Goal: Information Seeking & Learning: Compare options

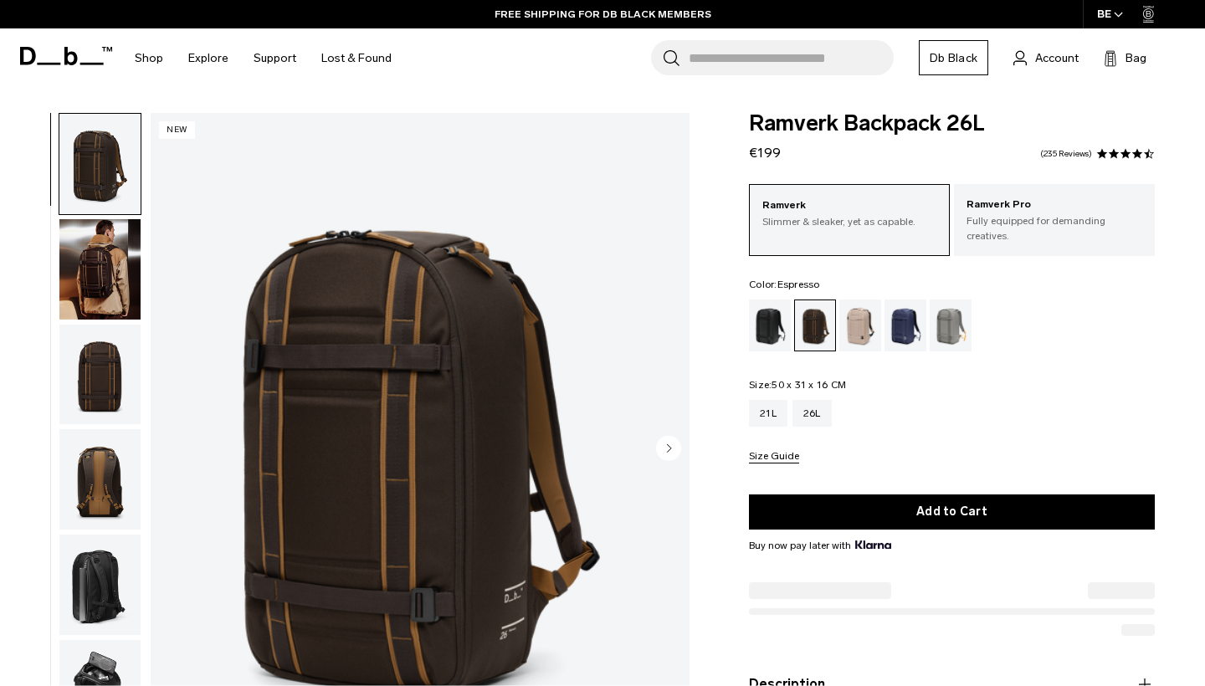
click at [57, 273] on div at bounding box center [95, 450] width 91 height 674
click at [90, 276] on img "button" at bounding box center [99, 269] width 81 height 100
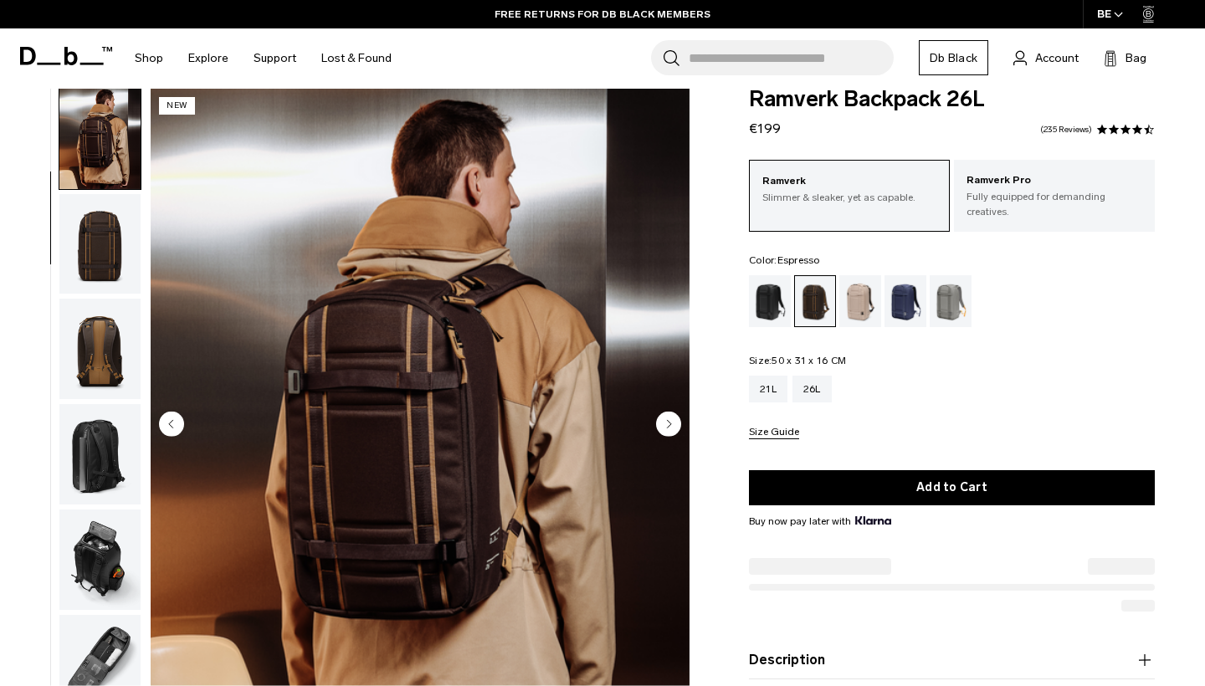
scroll to position [28, 0]
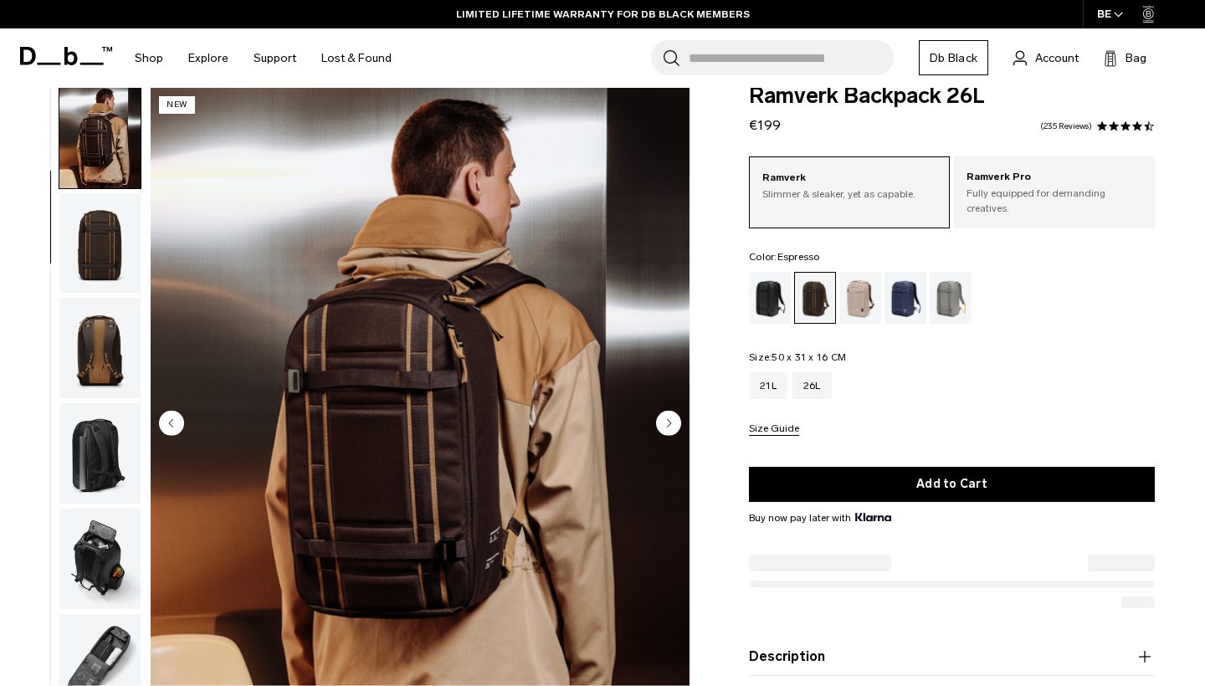
click at [115, 464] on img "button" at bounding box center [99, 453] width 81 height 100
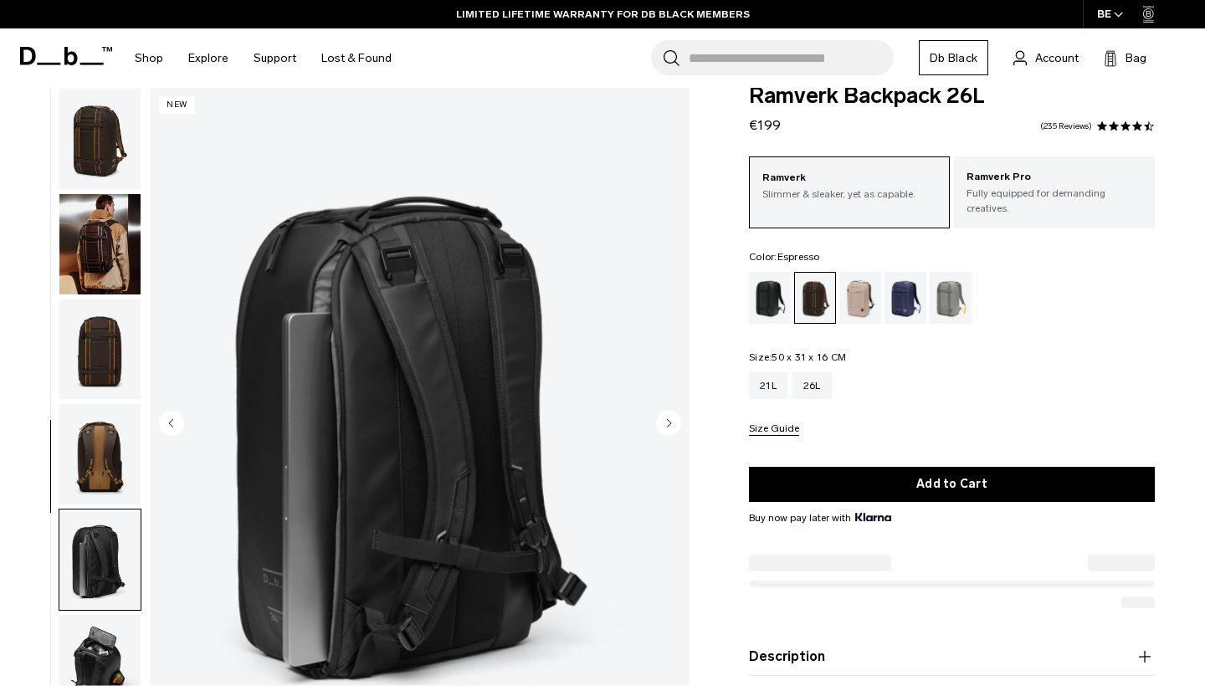
scroll to position [0, 0]
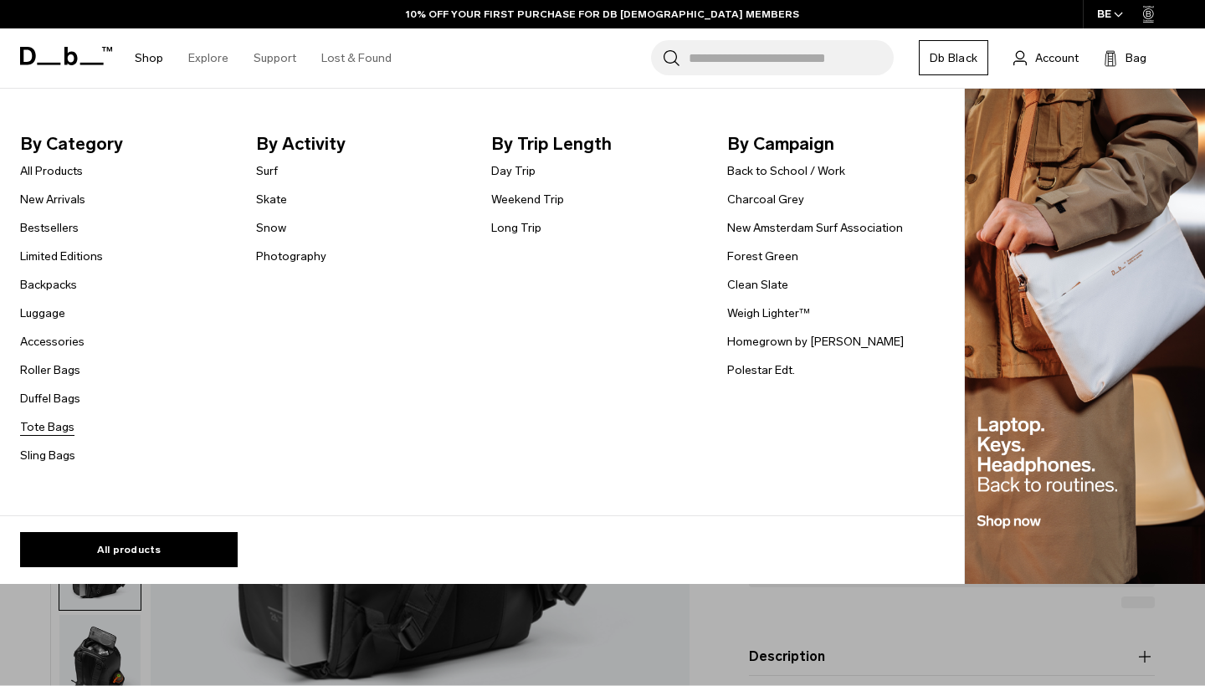
click at [46, 431] on link "Tote Bags" at bounding box center [47, 427] width 54 height 18
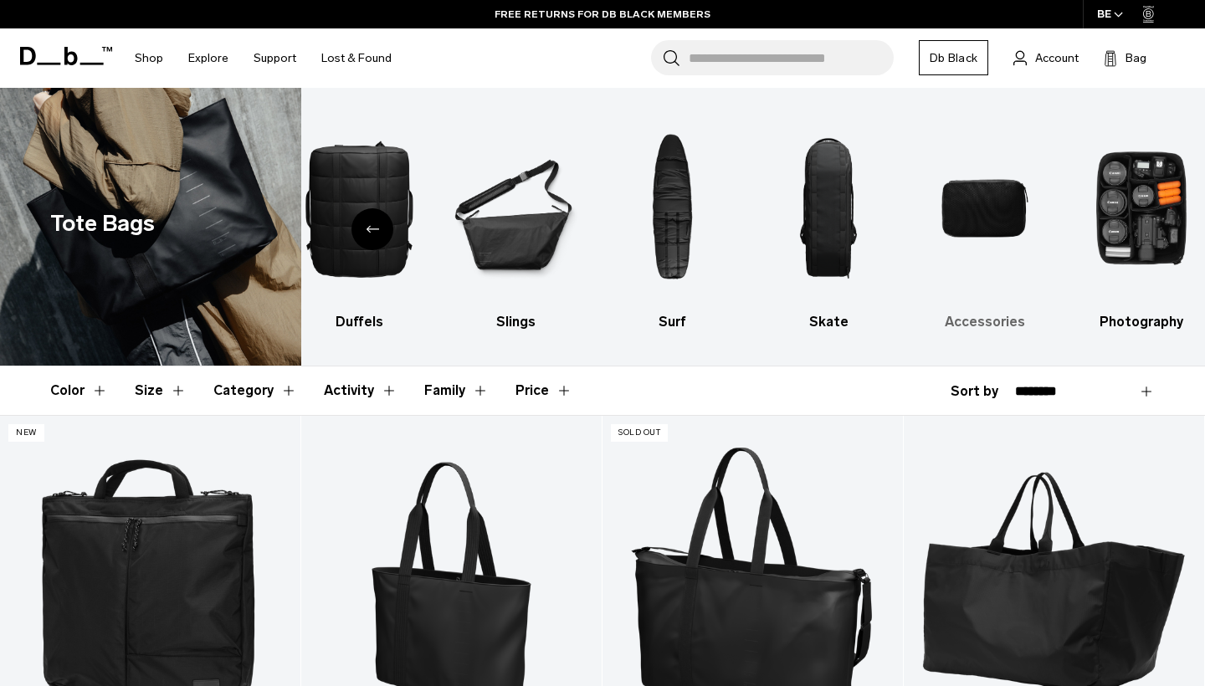
click at [980, 189] on img "9 / 10" at bounding box center [984, 208] width 127 height 191
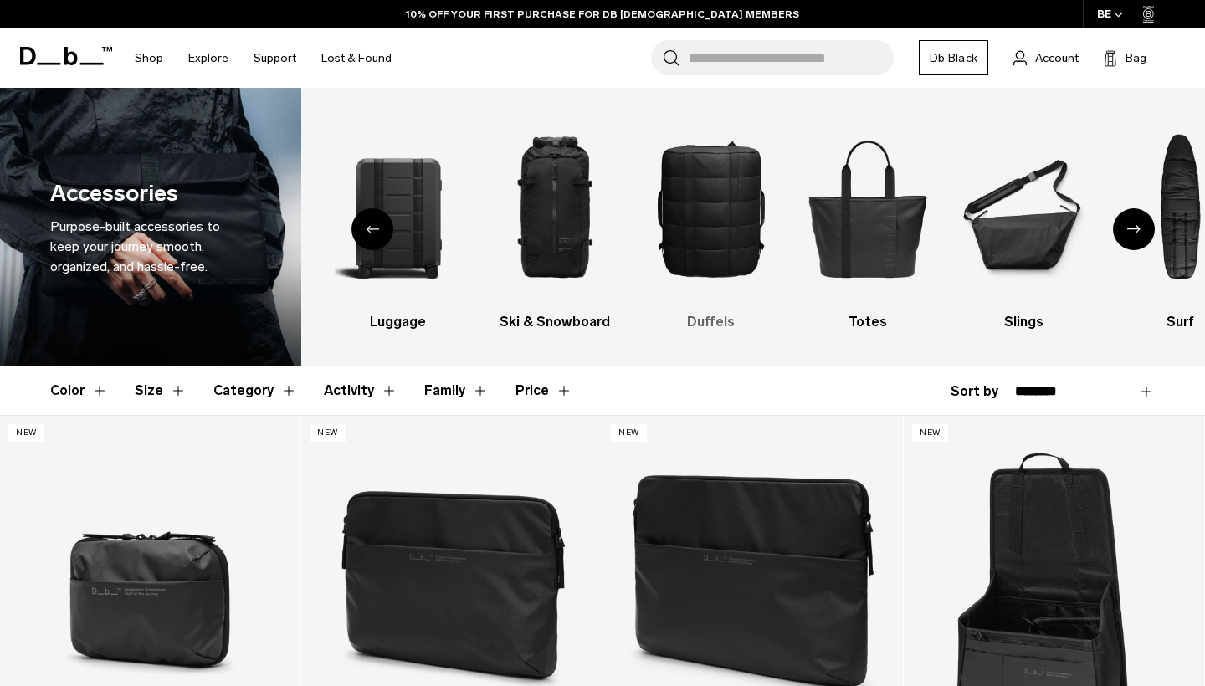
click at [747, 208] on img "5 / 10" at bounding box center [711, 208] width 127 height 191
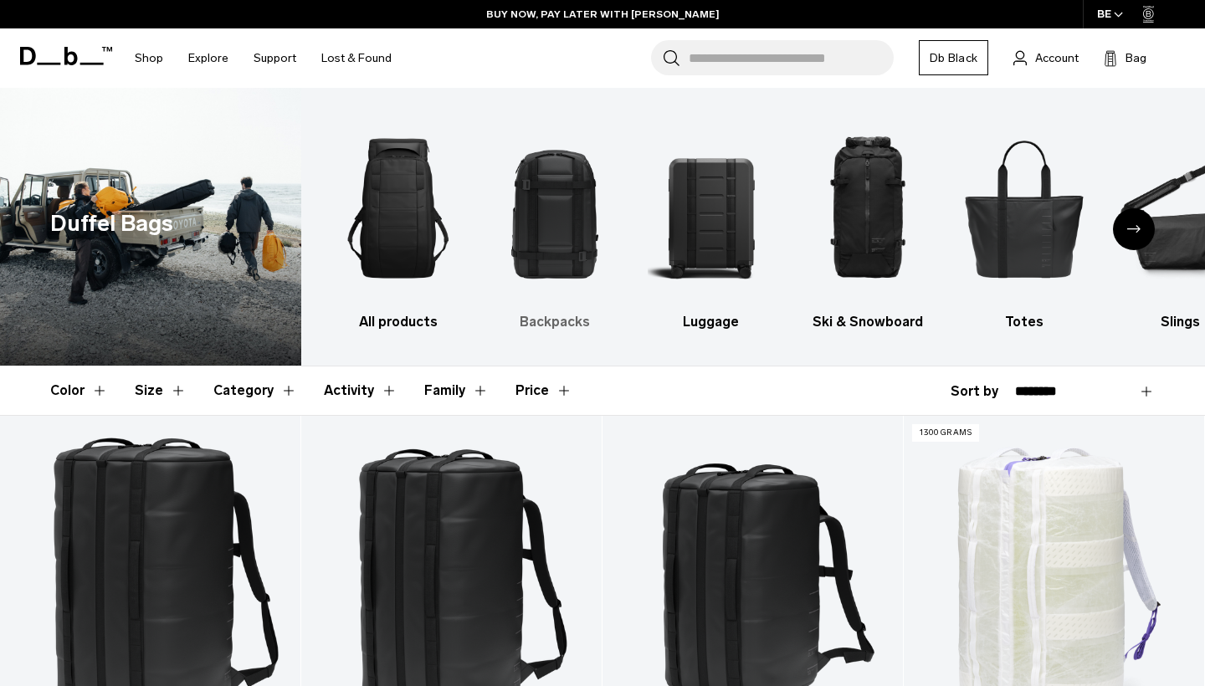
click at [555, 219] on img "2 / 10" at bounding box center [554, 208] width 127 height 191
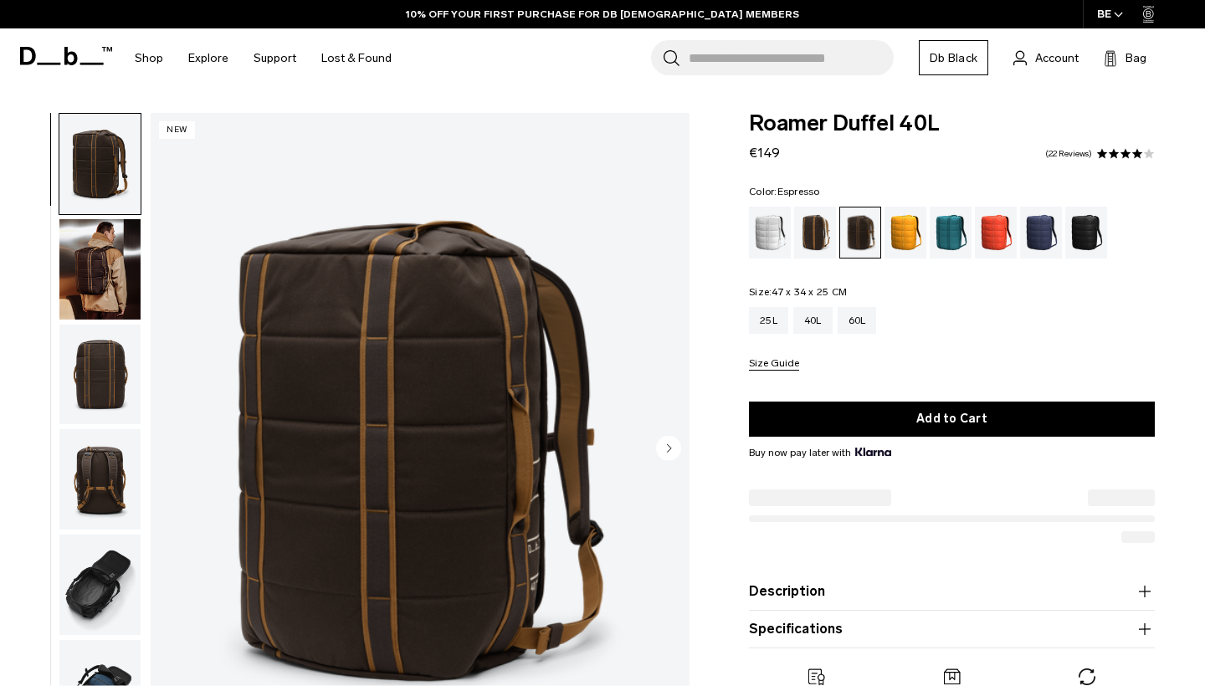
click at [78, 293] on img "button" at bounding box center [99, 269] width 81 height 100
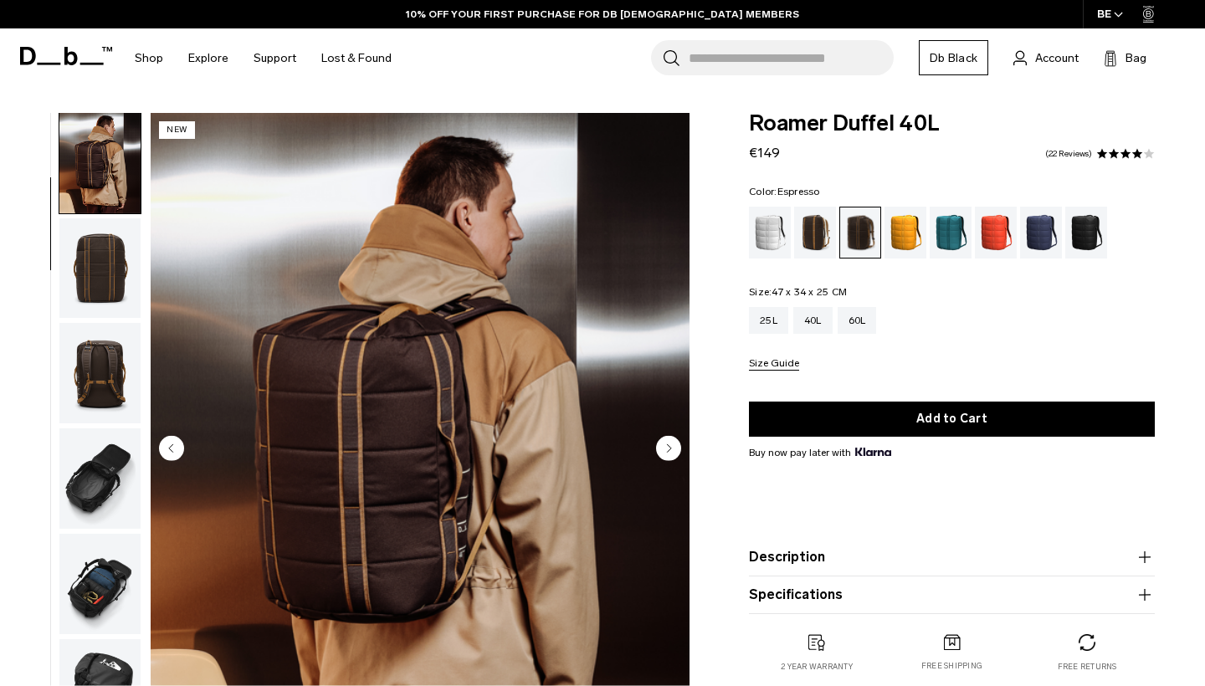
click at [98, 264] on img "button" at bounding box center [99, 268] width 81 height 100
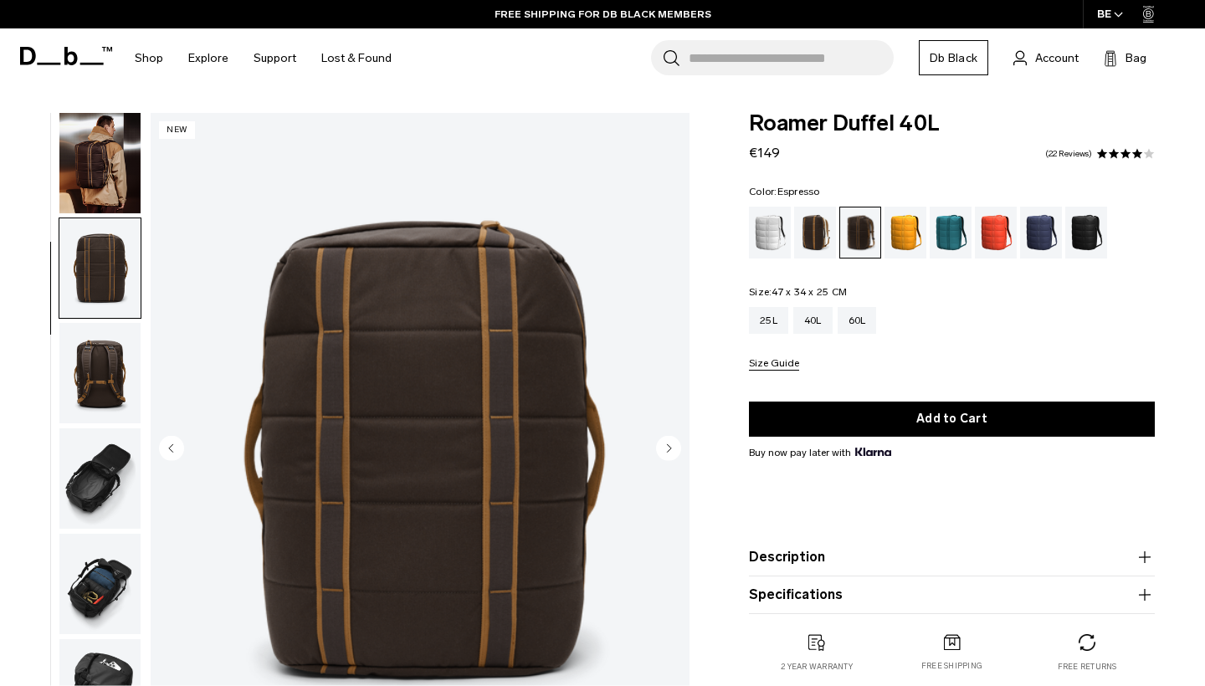
scroll to position [212, 0]
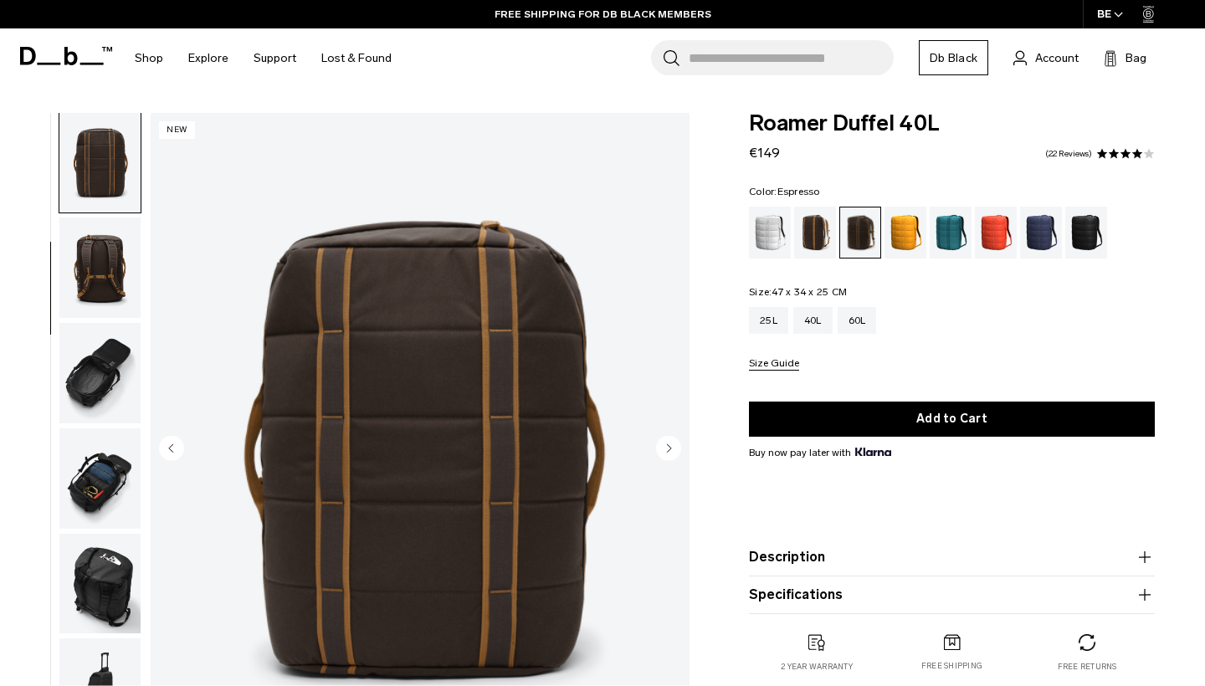
click at [103, 260] on img "button" at bounding box center [99, 268] width 81 height 100
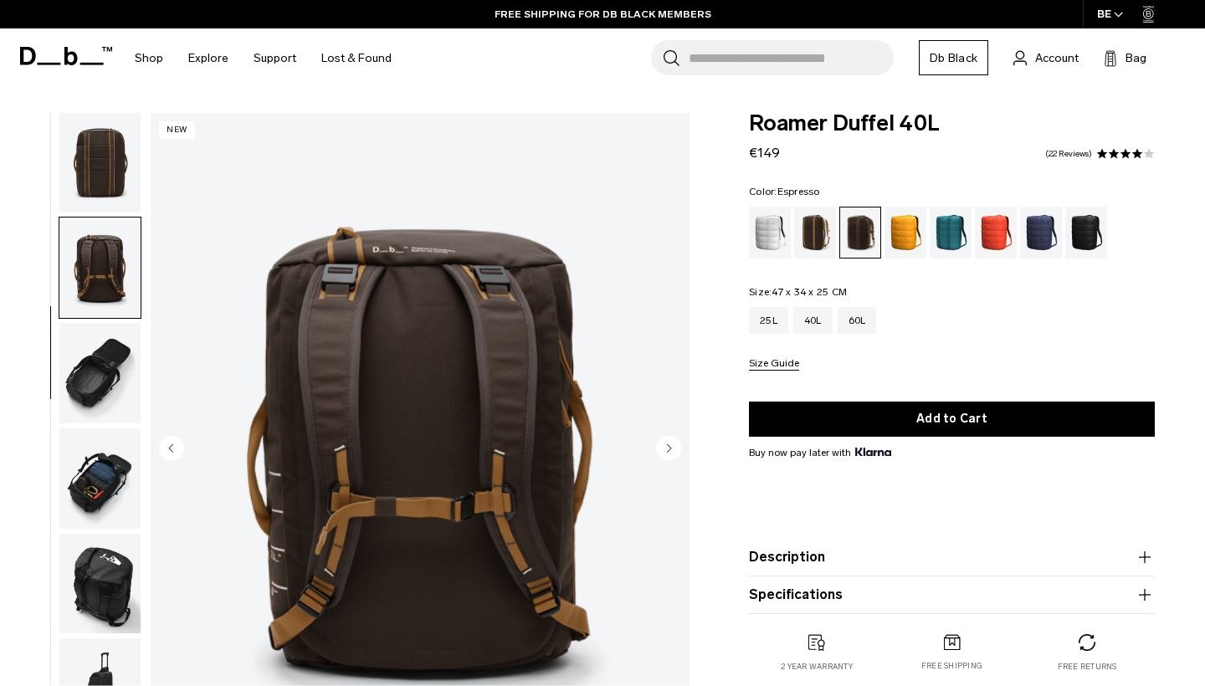
scroll to position [318, 0]
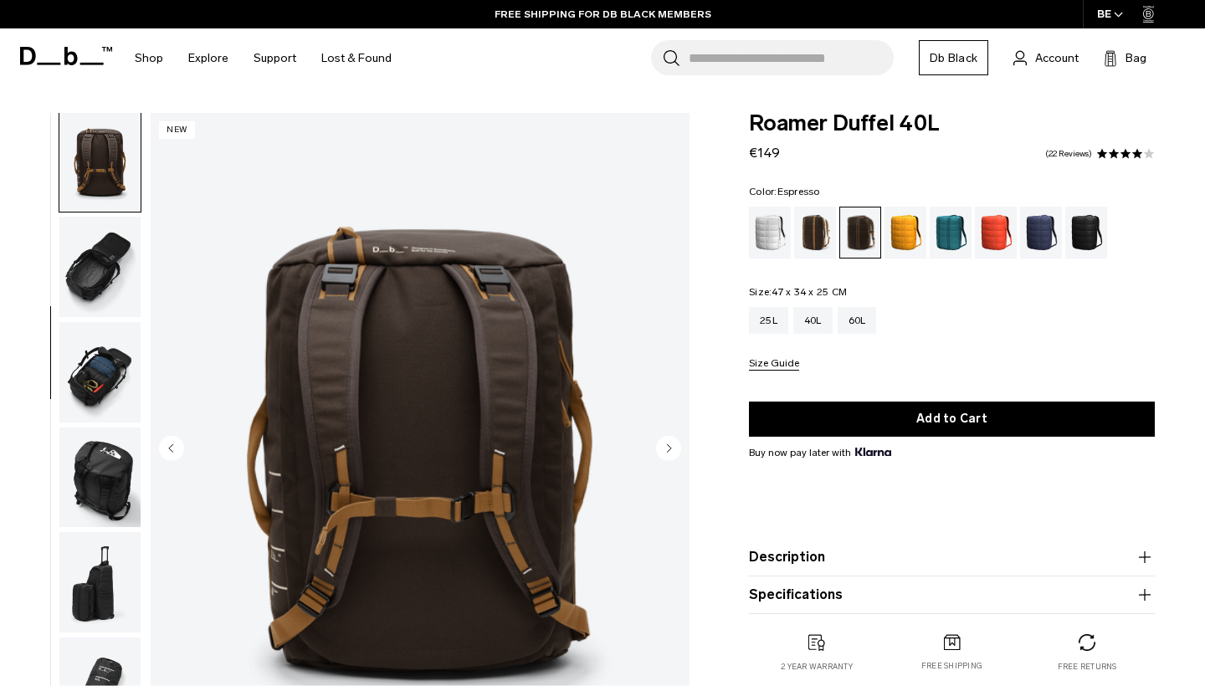
click at [103, 331] on img "button" at bounding box center [99, 372] width 81 height 100
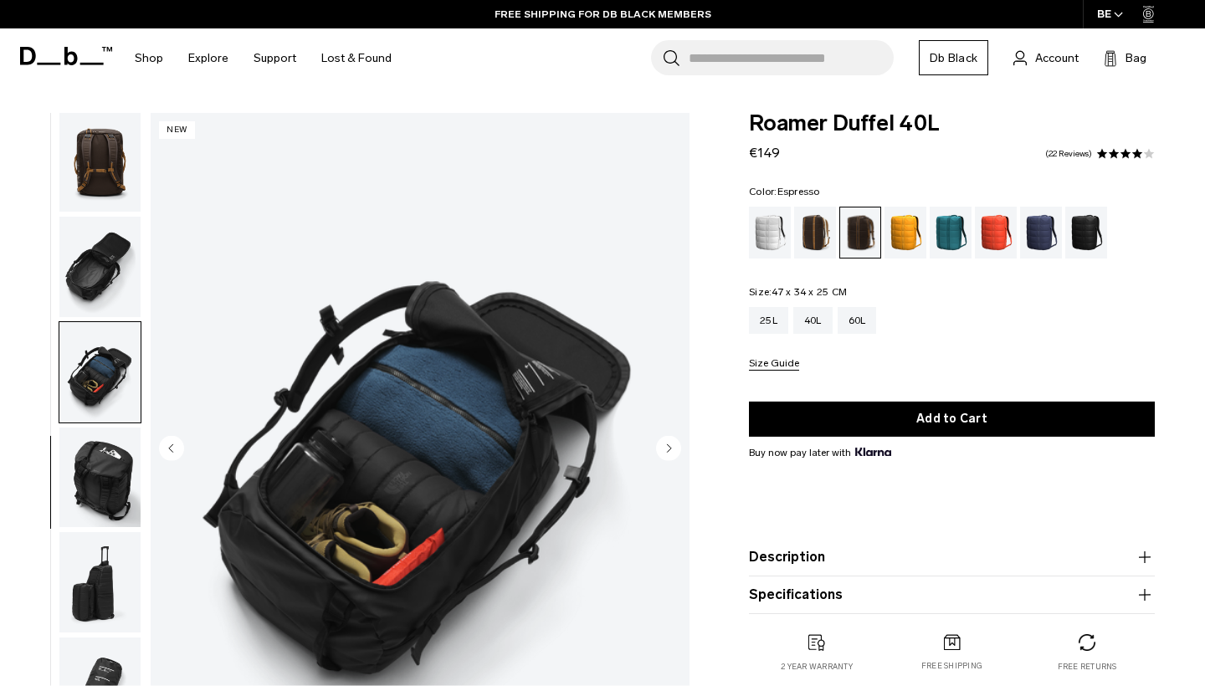
scroll to position [383, 0]
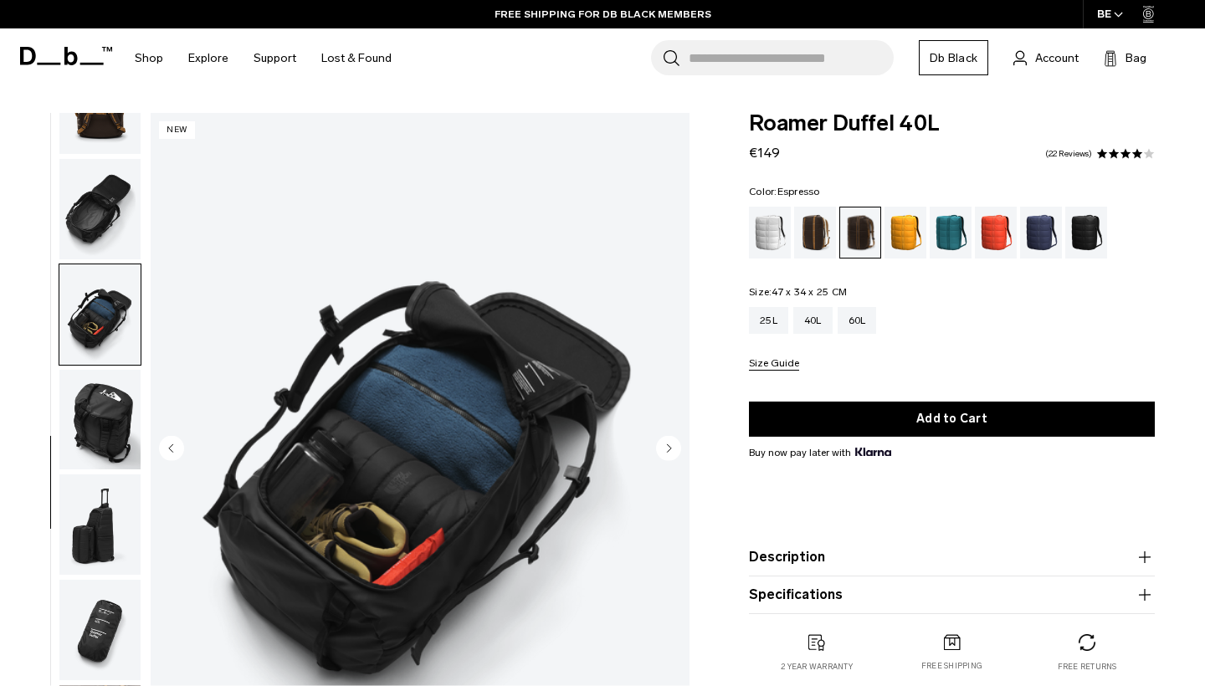
click at [95, 198] on img "button" at bounding box center [99, 209] width 81 height 100
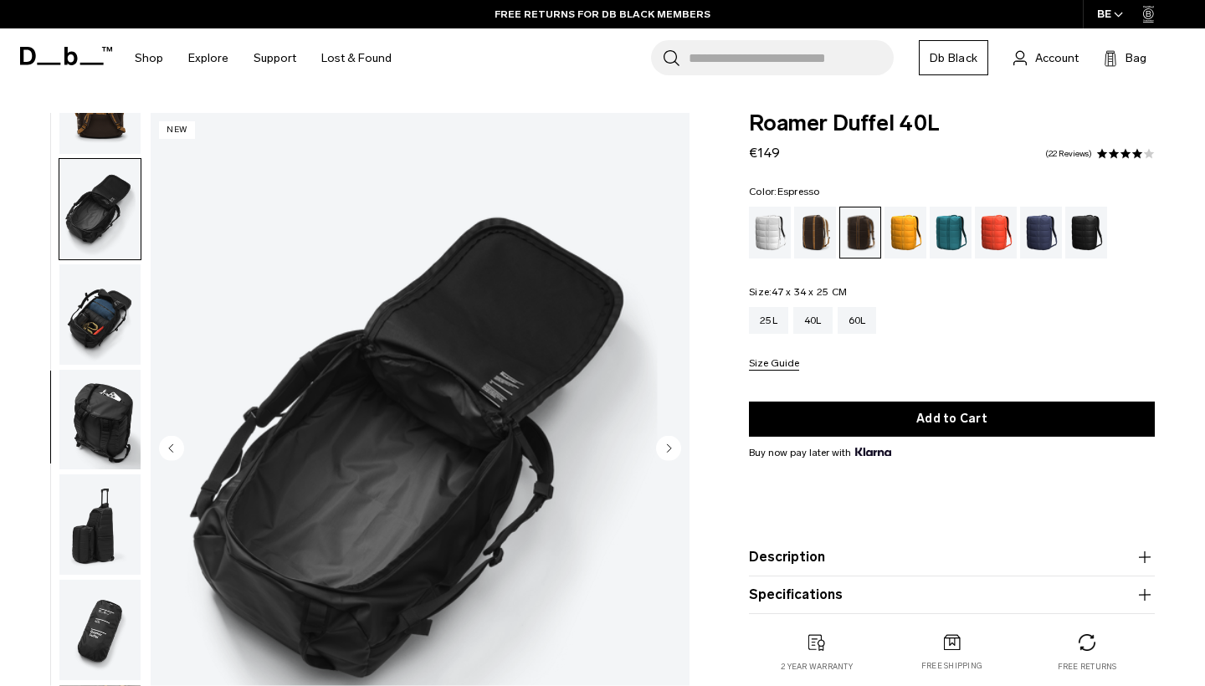
click at [72, 297] on img "button" at bounding box center [99, 314] width 81 height 100
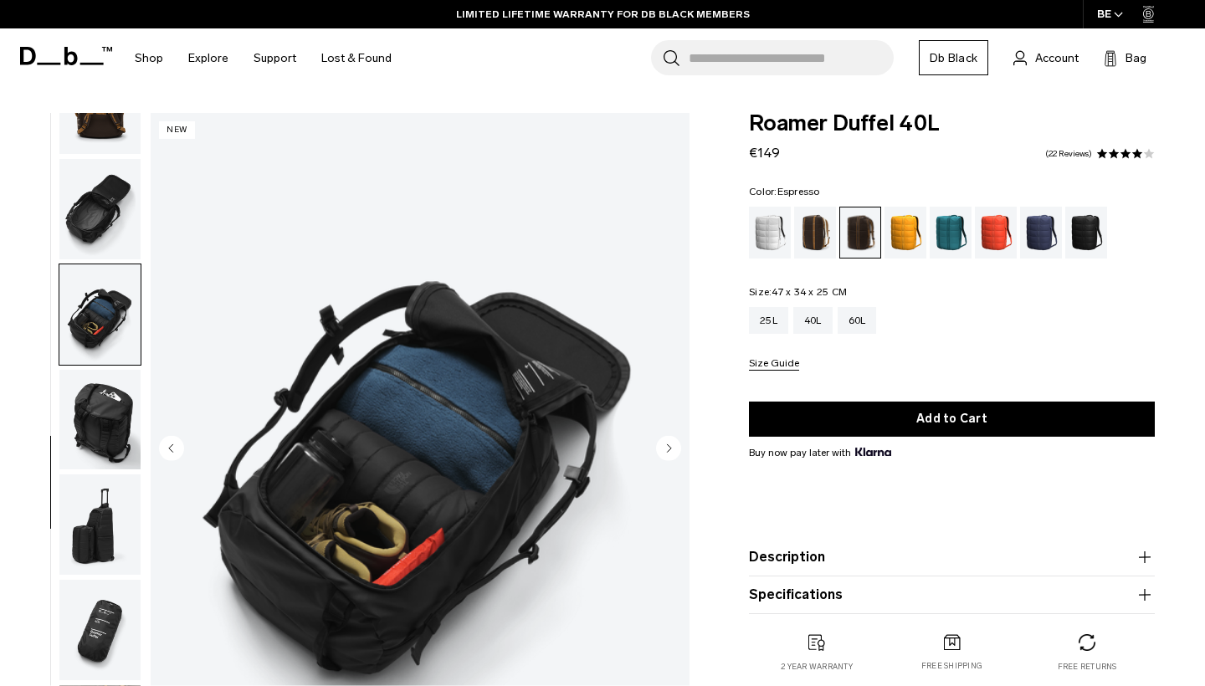
click at [95, 444] on img "button" at bounding box center [99, 420] width 81 height 100
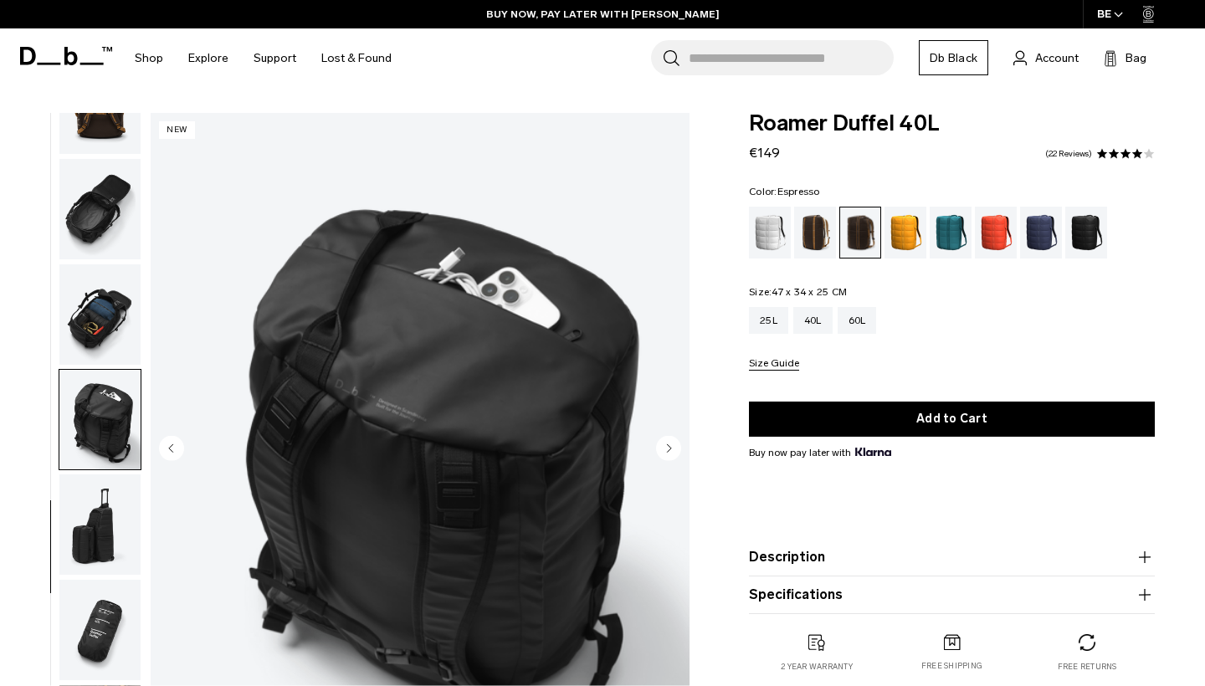
click at [91, 532] on img "button" at bounding box center [99, 525] width 81 height 100
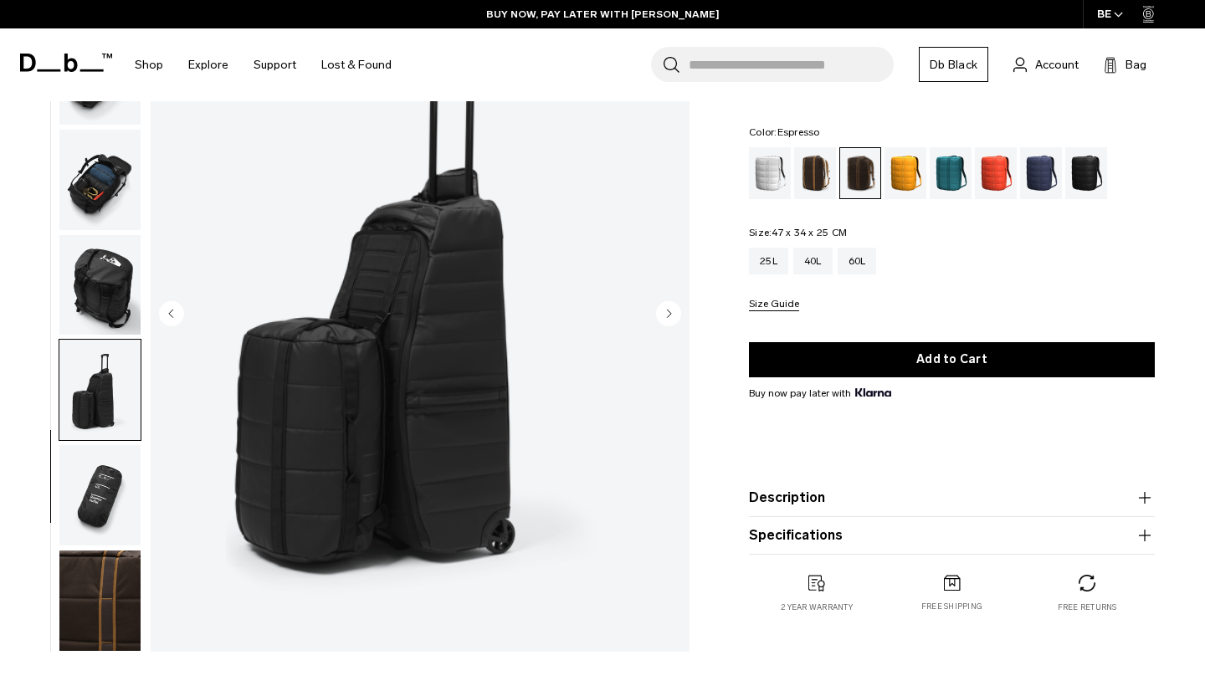
scroll to position [141, 0]
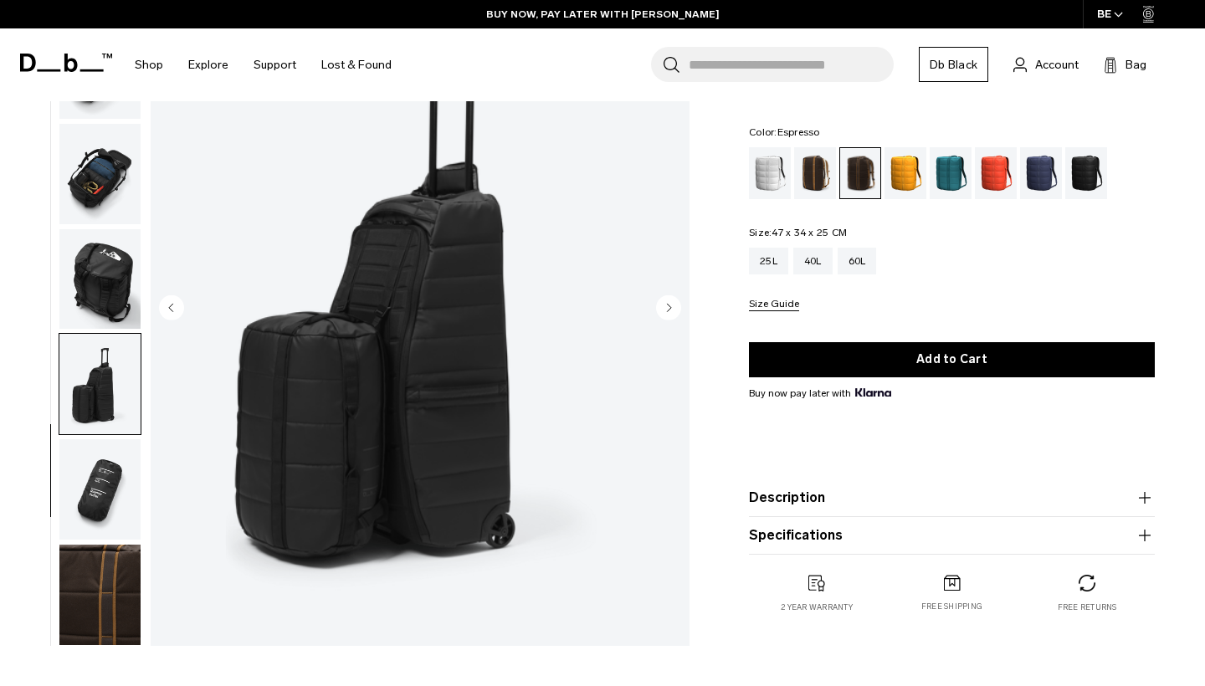
click at [94, 464] on img "button" at bounding box center [99, 489] width 81 height 100
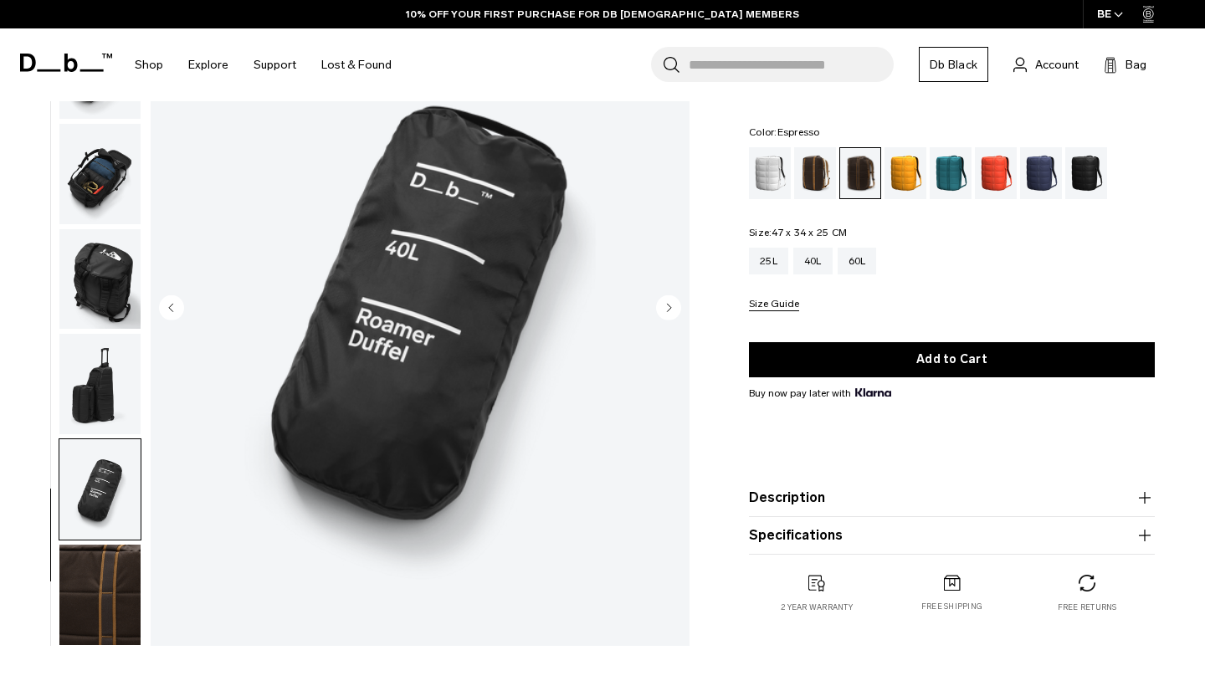
click at [96, 577] on img "button" at bounding box center [99, 595] width 81 height 100
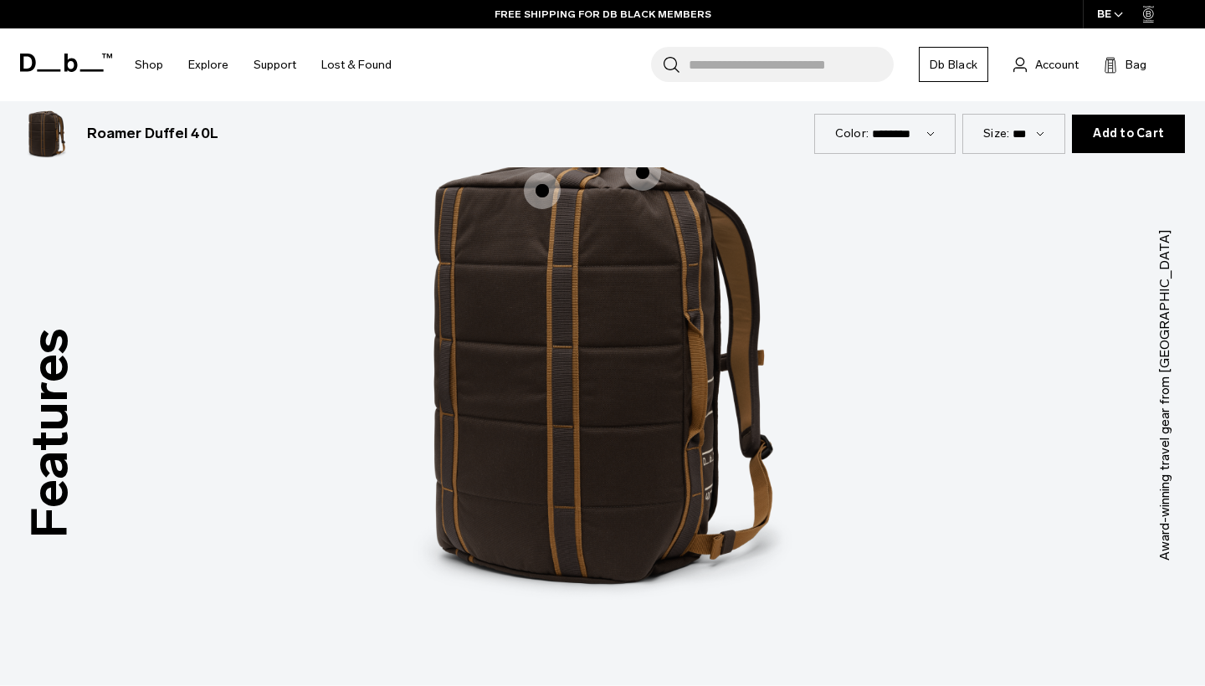
scroll to position [1890, 0]
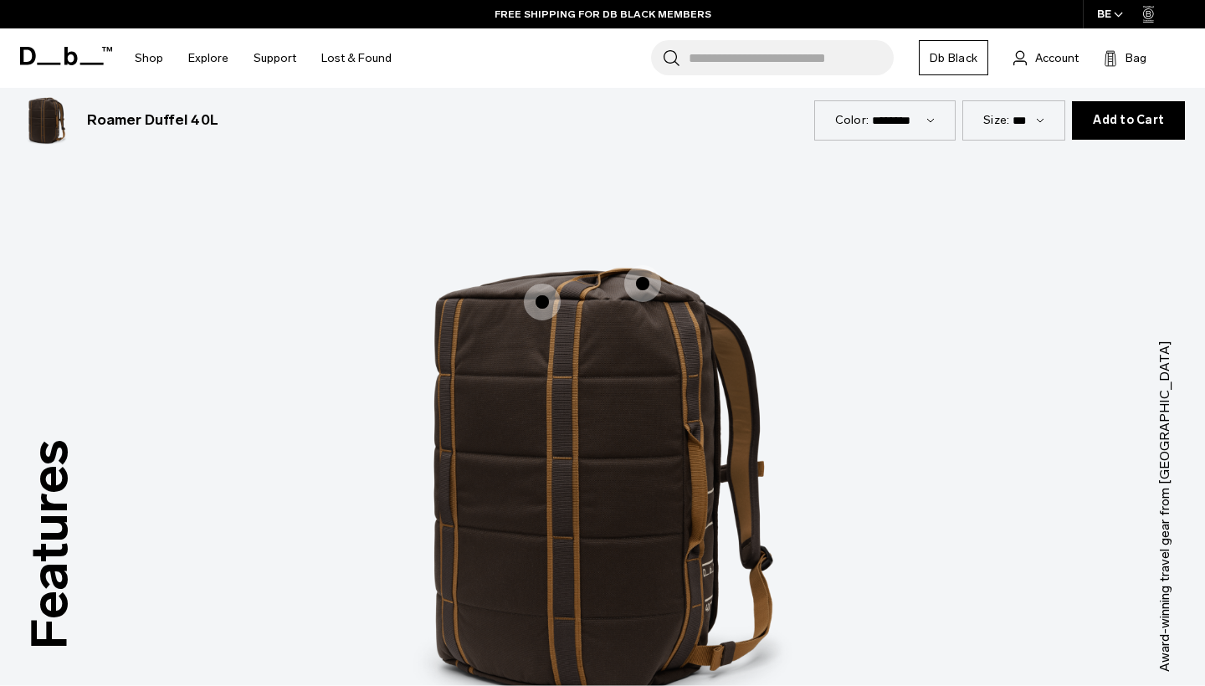
click at [549, 302] on span "1 / 3" at bounding box center [542, 302] width 37 height 37
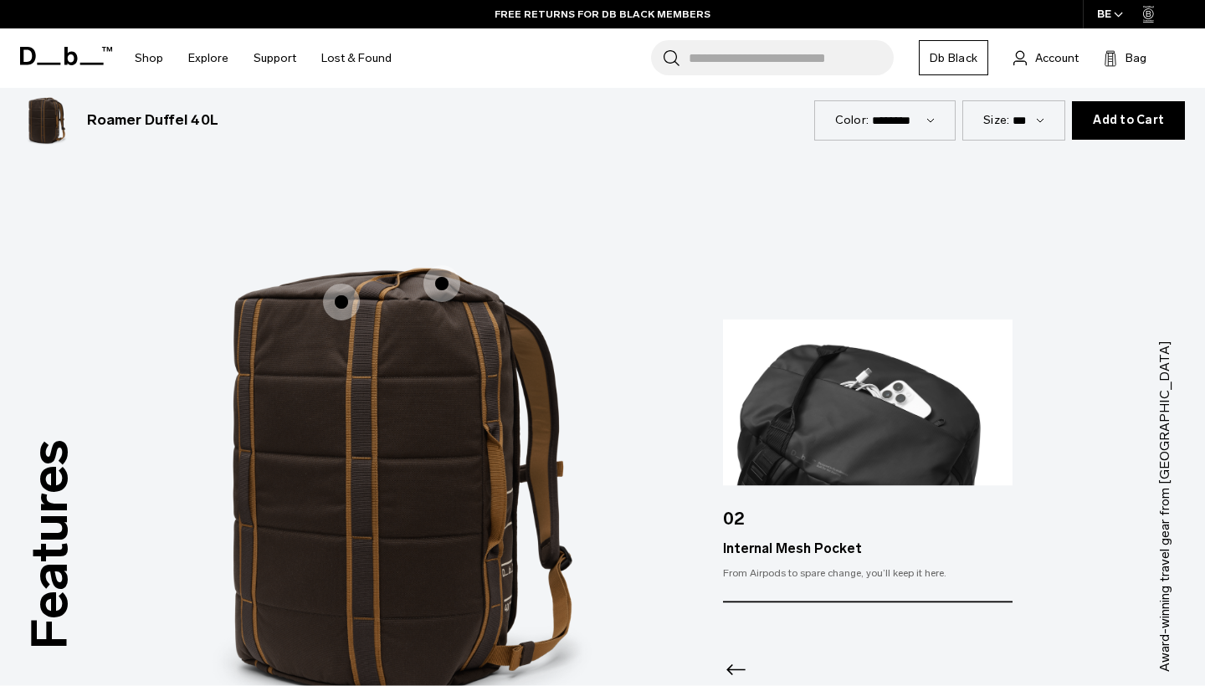
click at [435, 281] on span "1 / 3" at bounding box center [441, 283] width 37 height 37
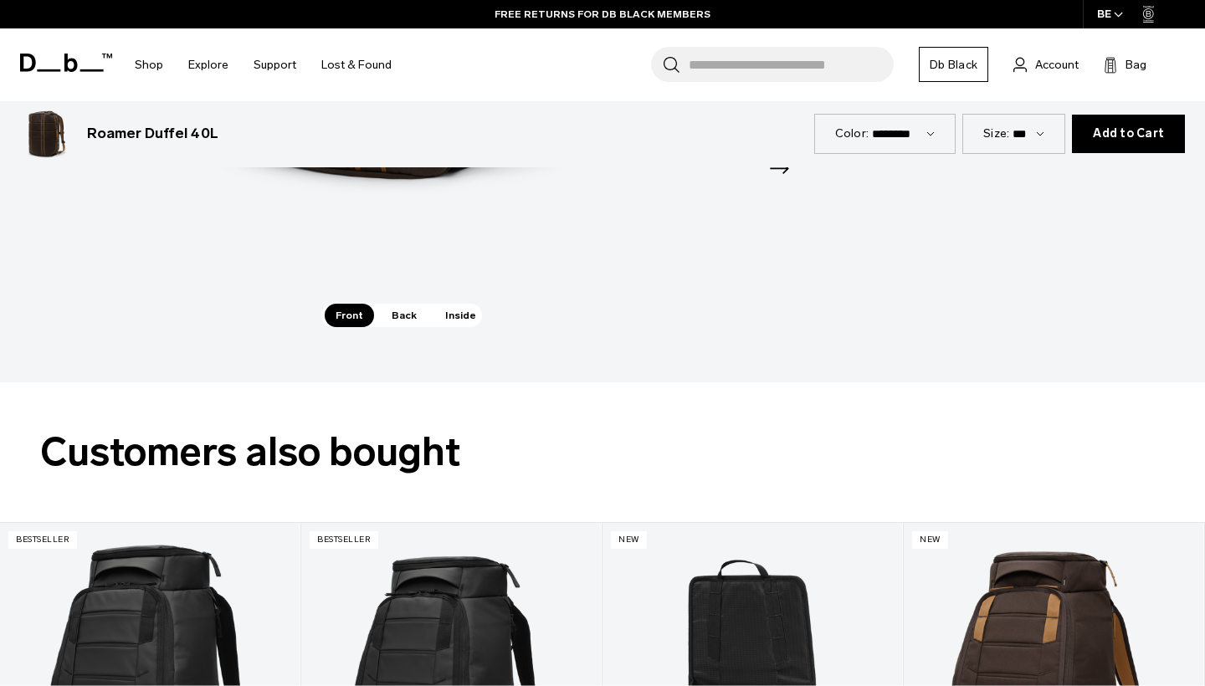
scroll to position [2372, 0]
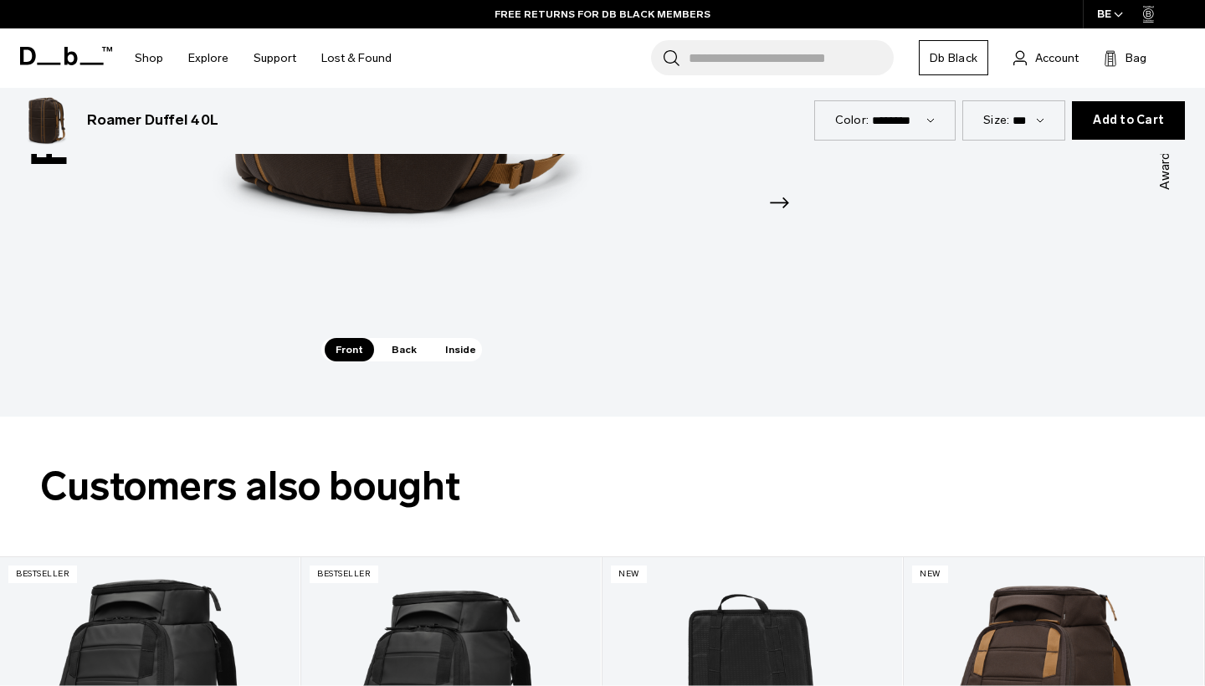
click at [409, 347] on div "360° Haul Handles 360° Haul Handles Internal Mesh Pocket Internal Mesh Pocket H…" at bounding box center [402, 23] width 502 height 675
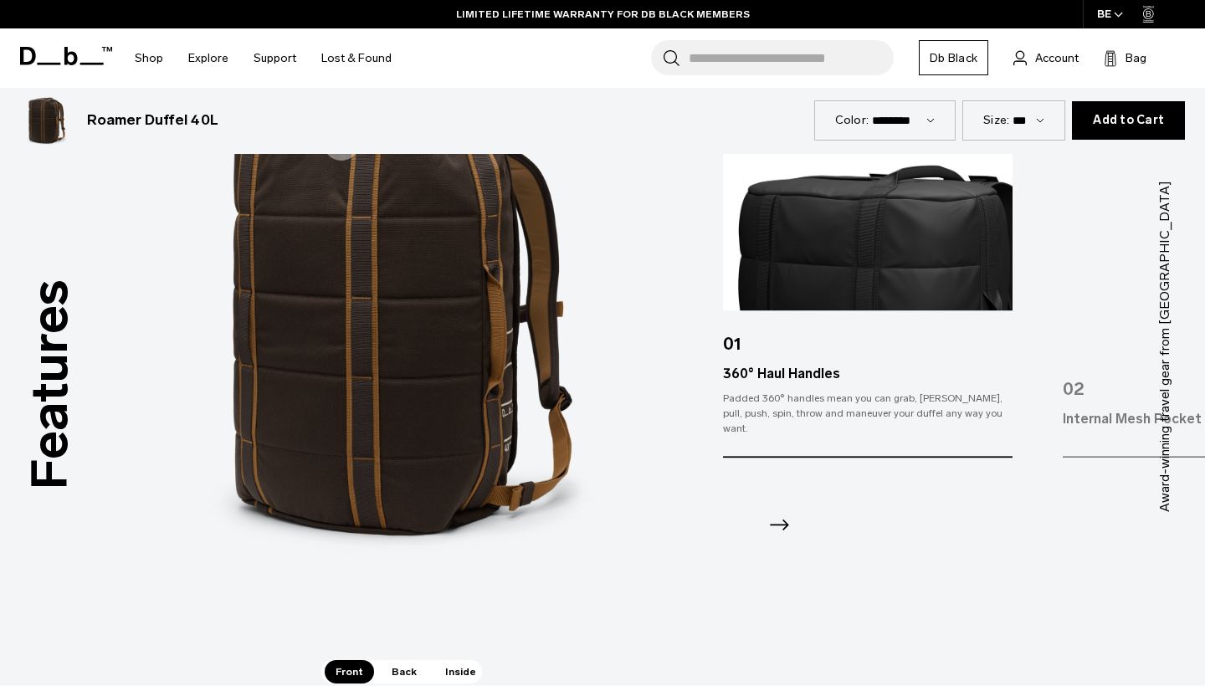
click at [398, 673] on span "Back" at bounding box center [404, 671] width 47 height 23
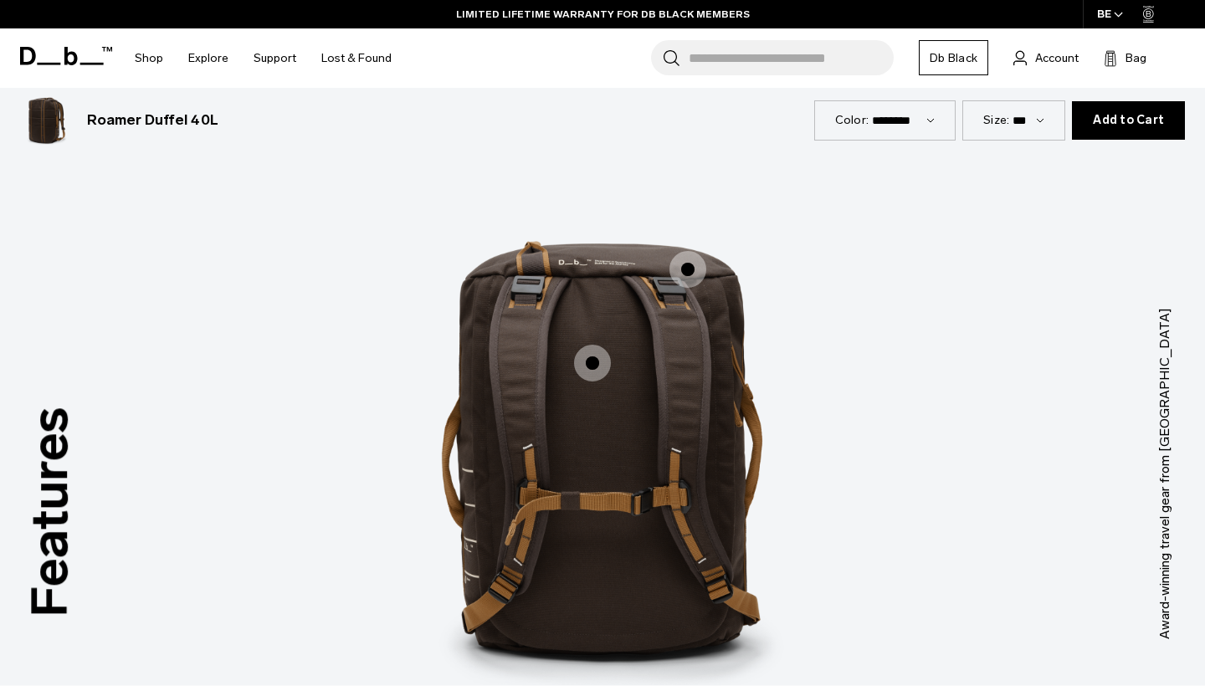
scroll to position [1910, 0]
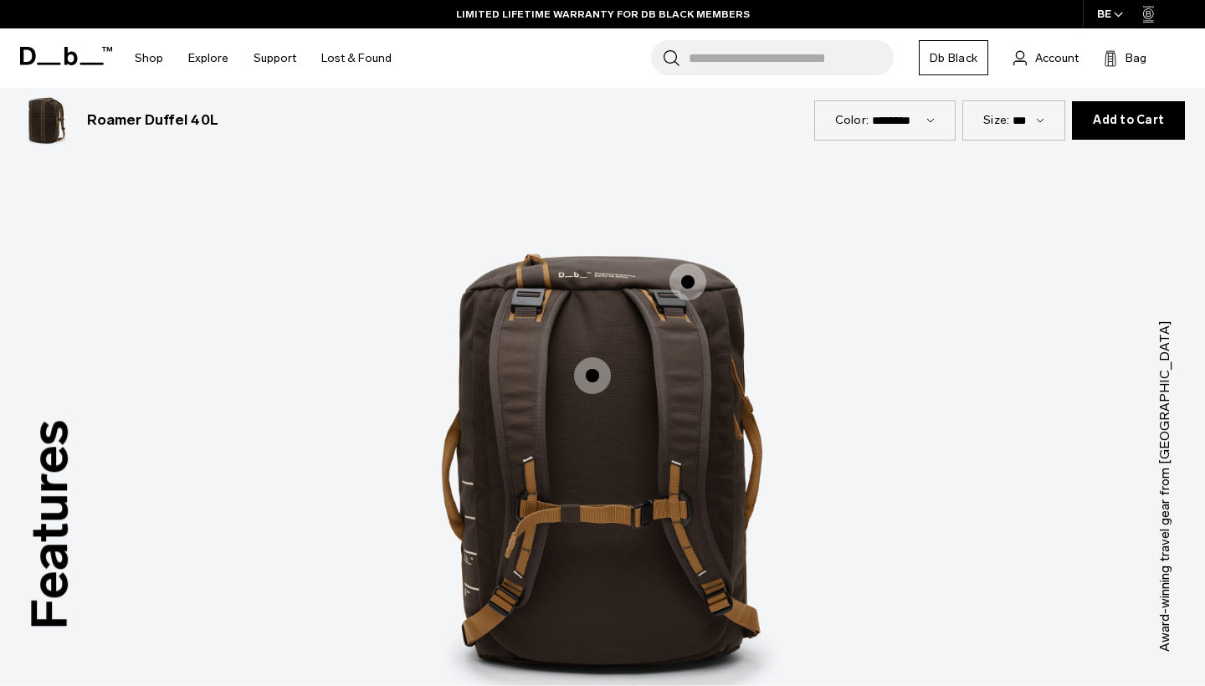
click at [594, 373] on span "2 / 3" at bounding box center [592, 375] width 37 height 37
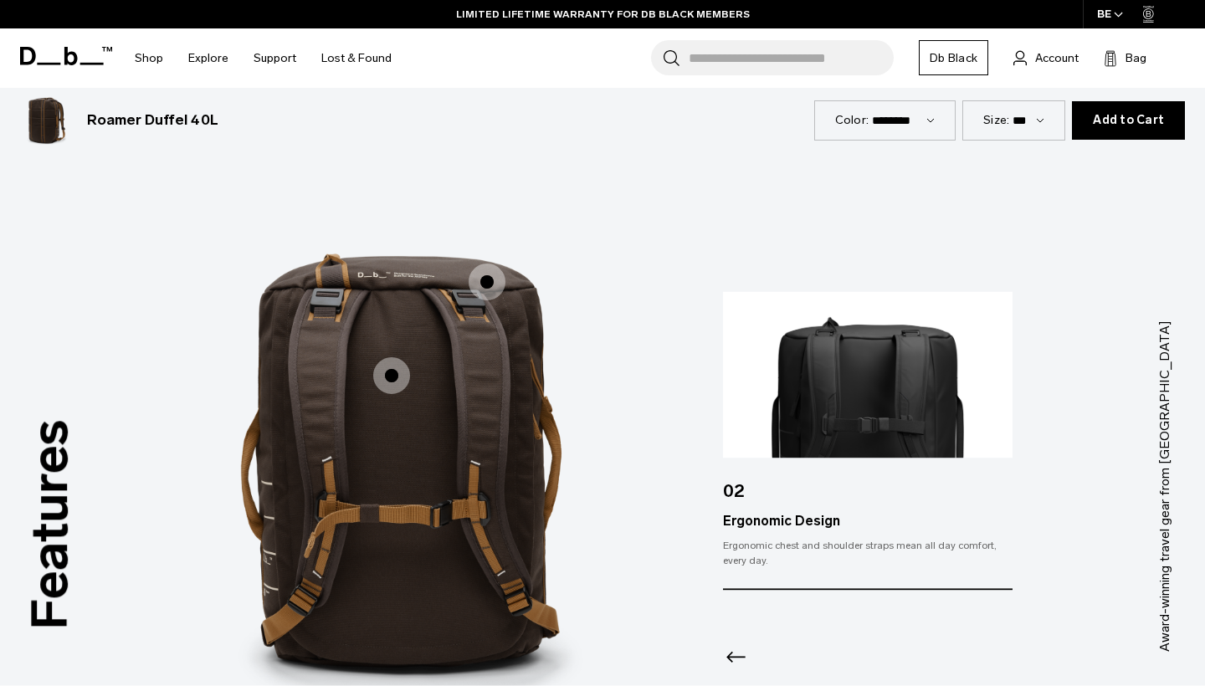
scroll to position [2125, 0]
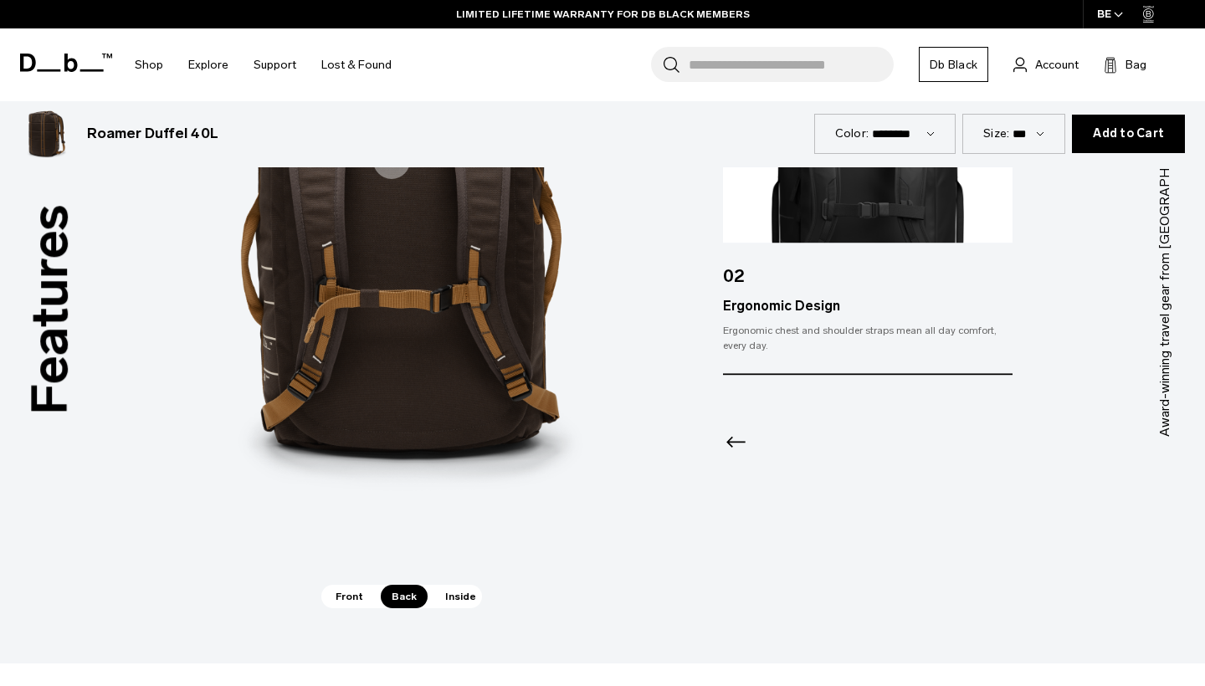
click at [464, 590] on span "Inside" at bounding box center [460, 596] width 53 height 23
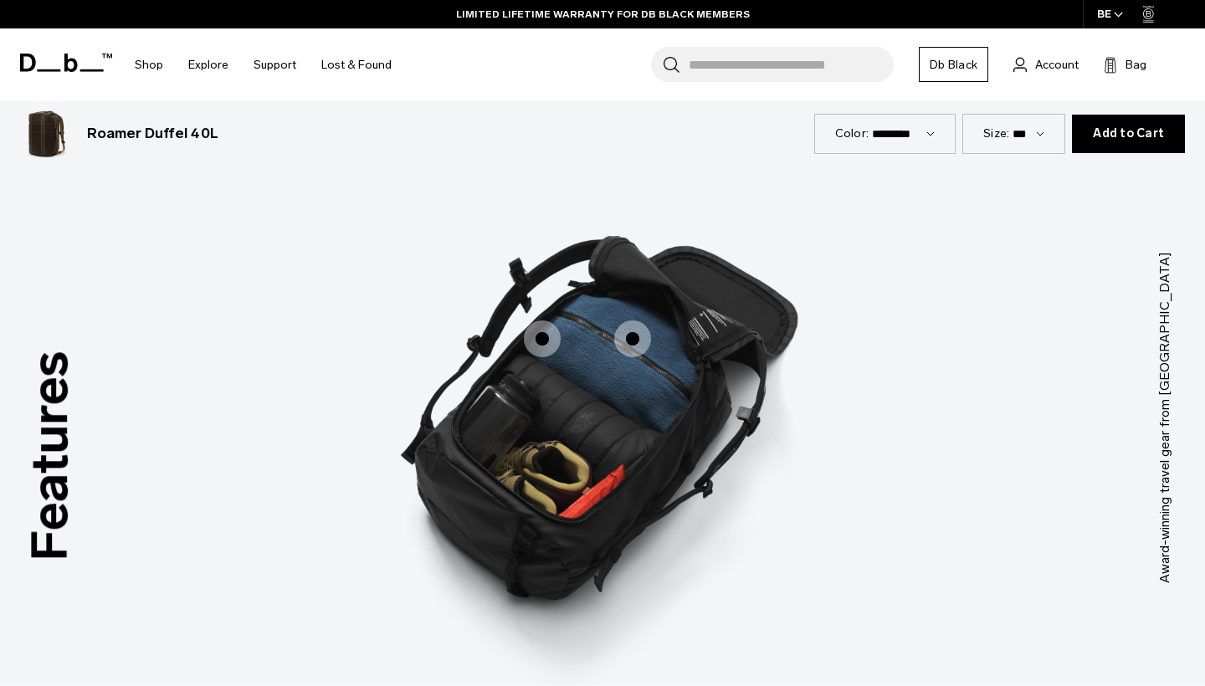
scroll to position [1896, 0]
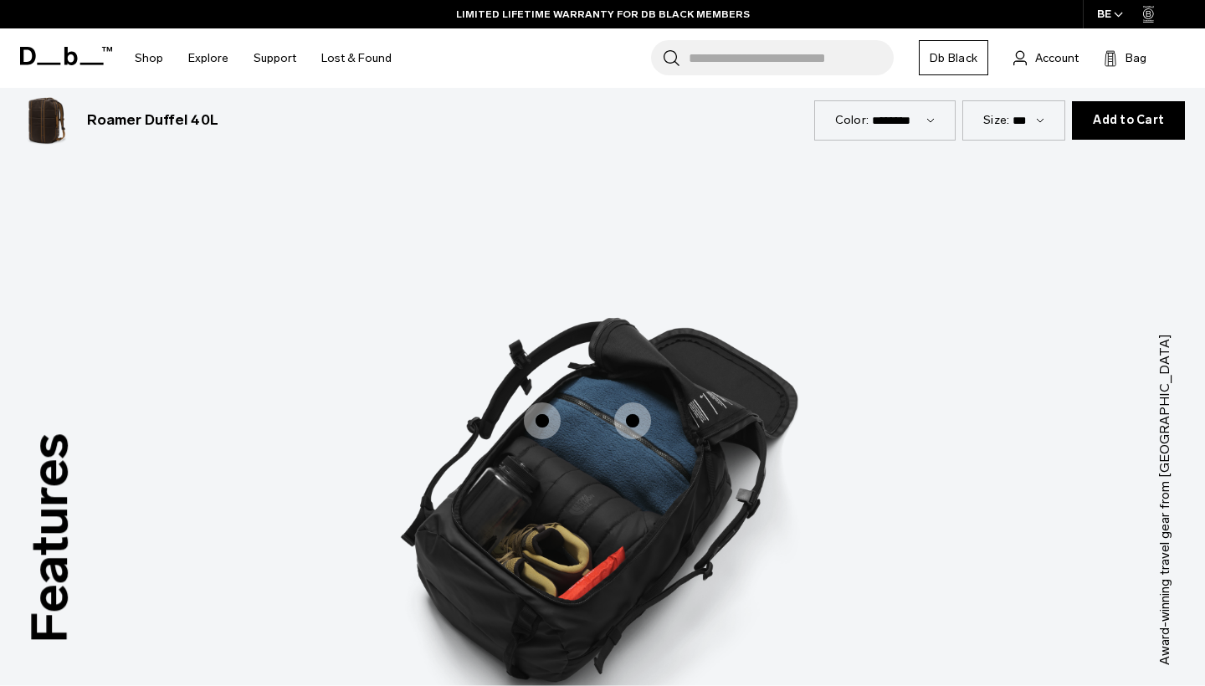
click at [634, 413] on span "3 / 3" at bounding box center [632, 421] width 37 height 37
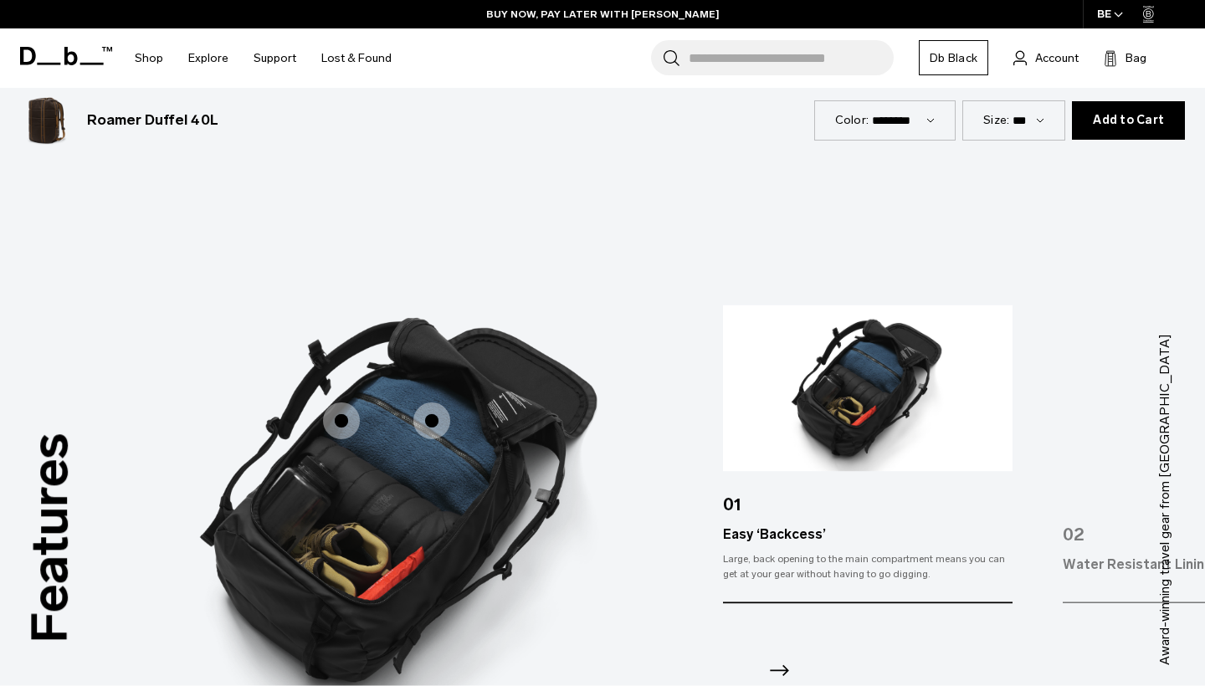
click at [341, 424] on span "3 / 3" at bounding box center [341, 421] width 37 height 37
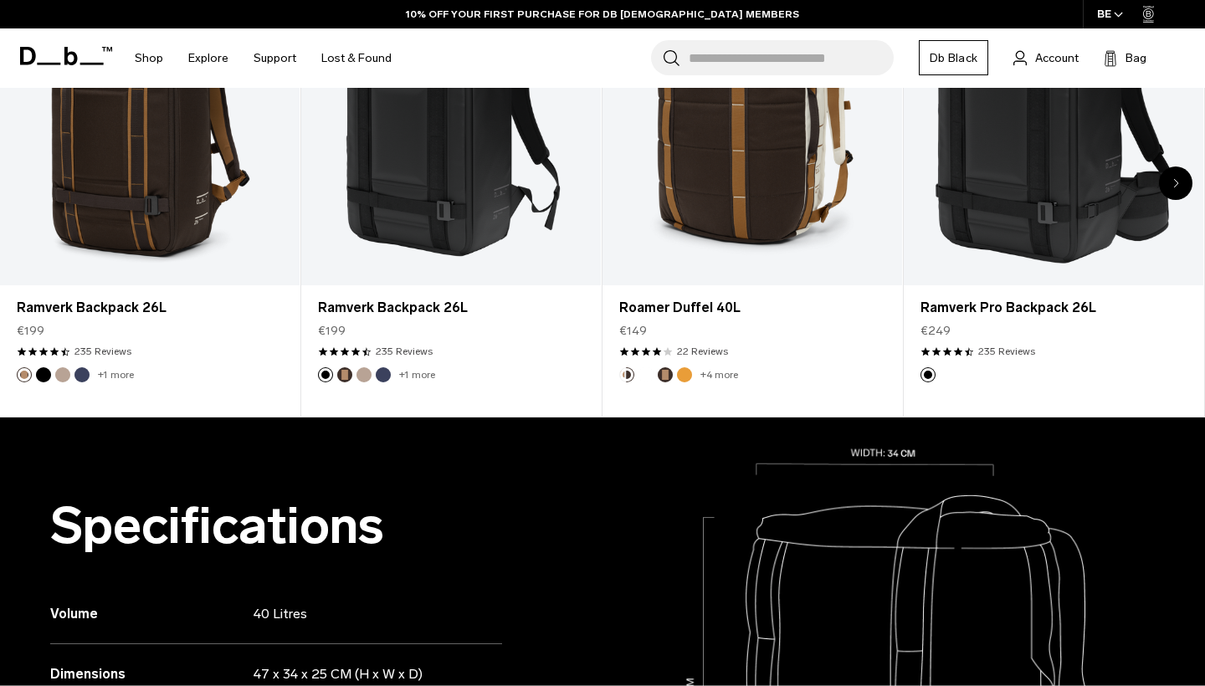
scroll to position [22, 0]
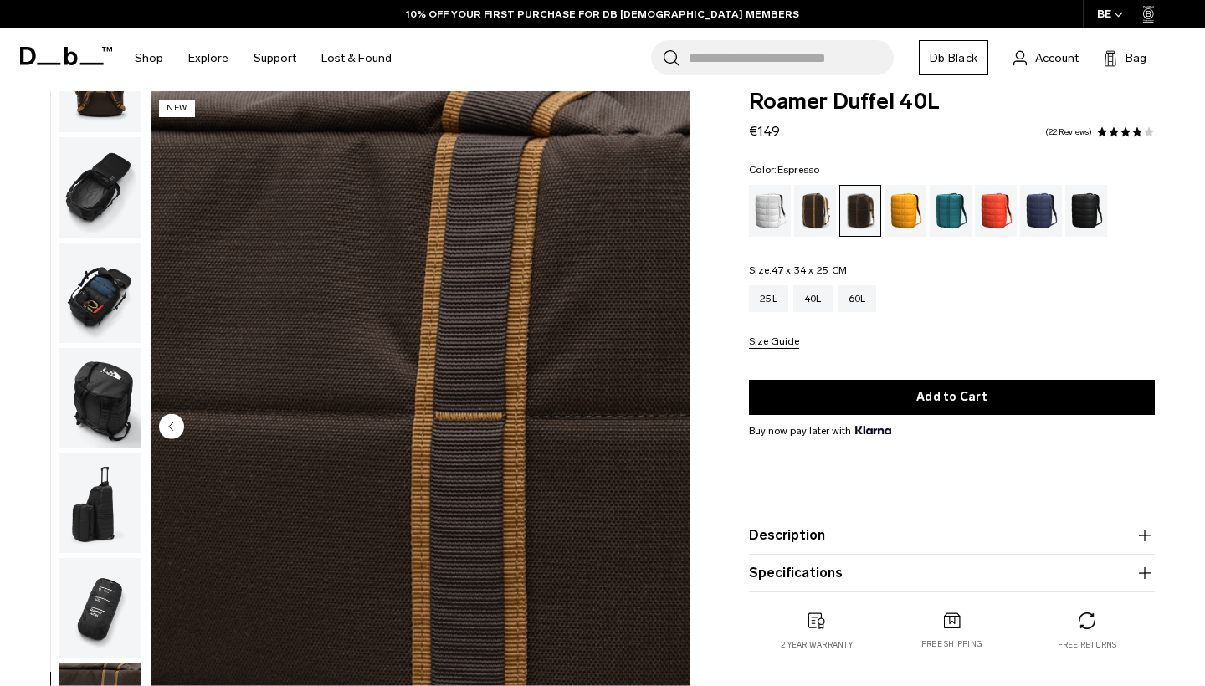
click at [858, 537] on button "Description" at bounding box center [952, 536] width 406 height 20
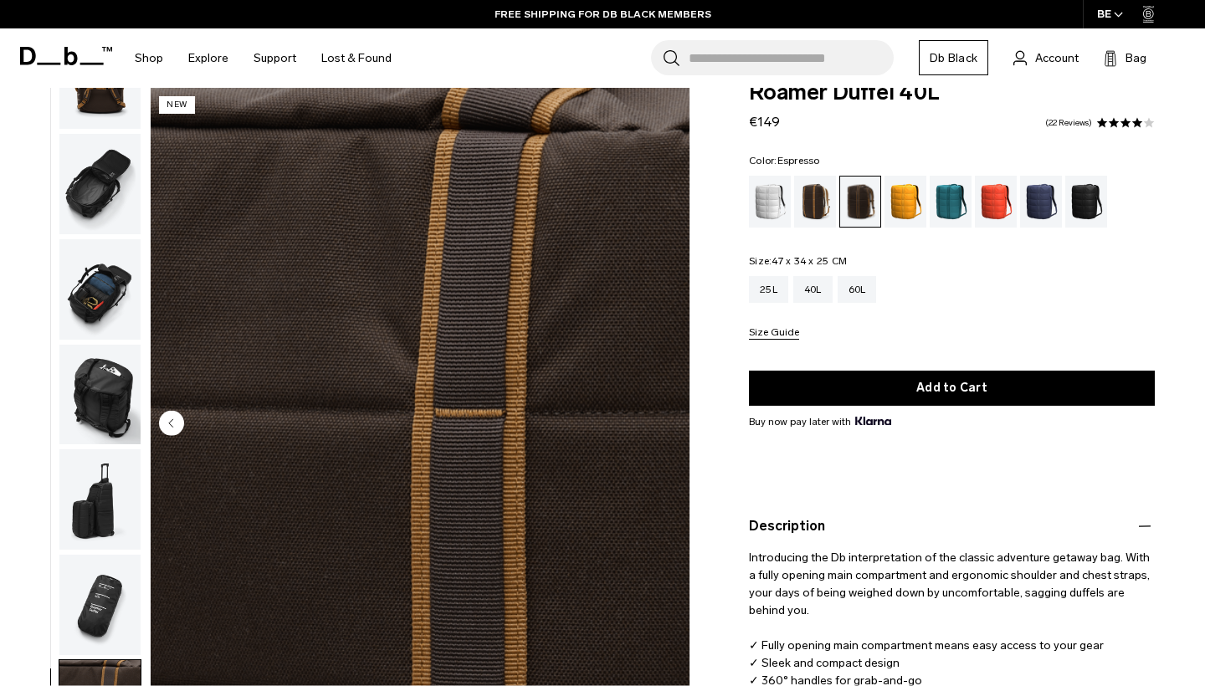
scroll to position [280, 0]
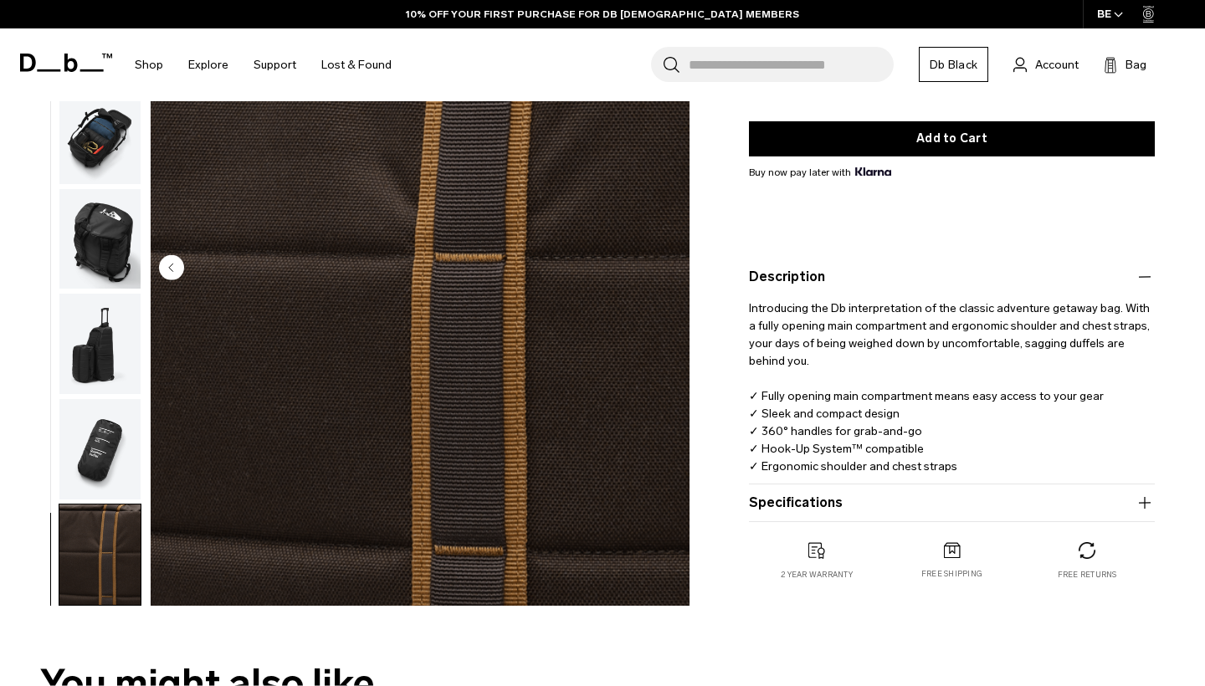
click at [834, 500] on button "Specifications" at bounding box center [952, 503] width 406 height 20
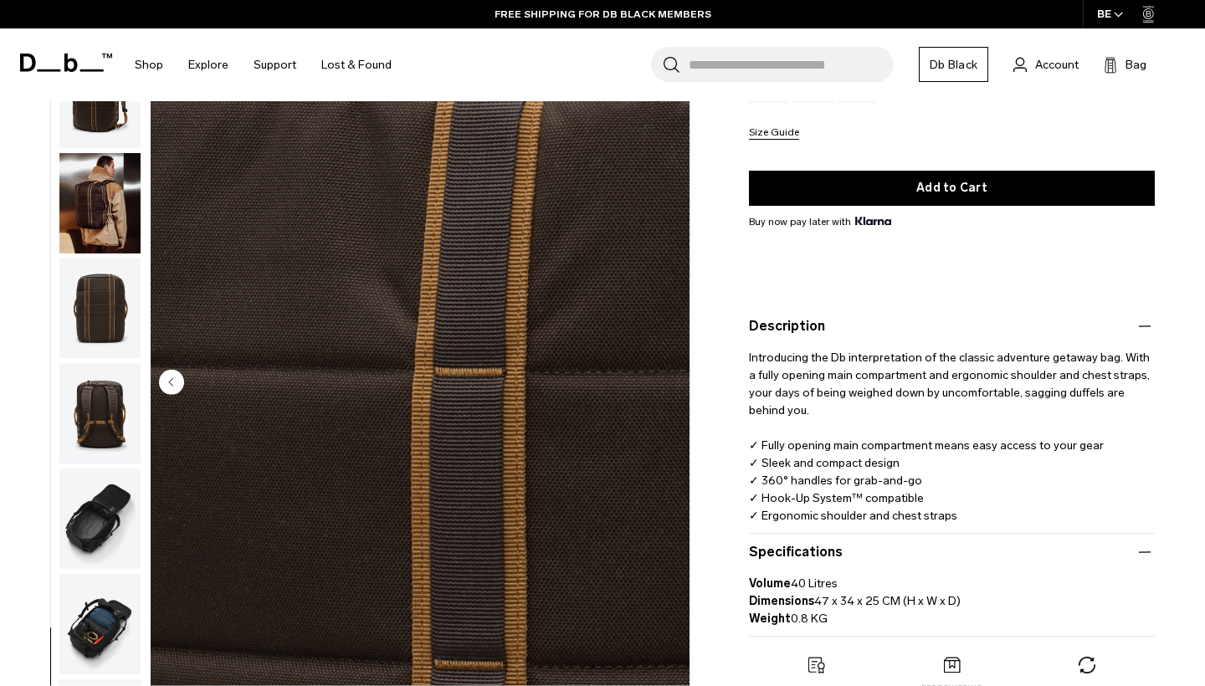
scroll to position [-13, 0]
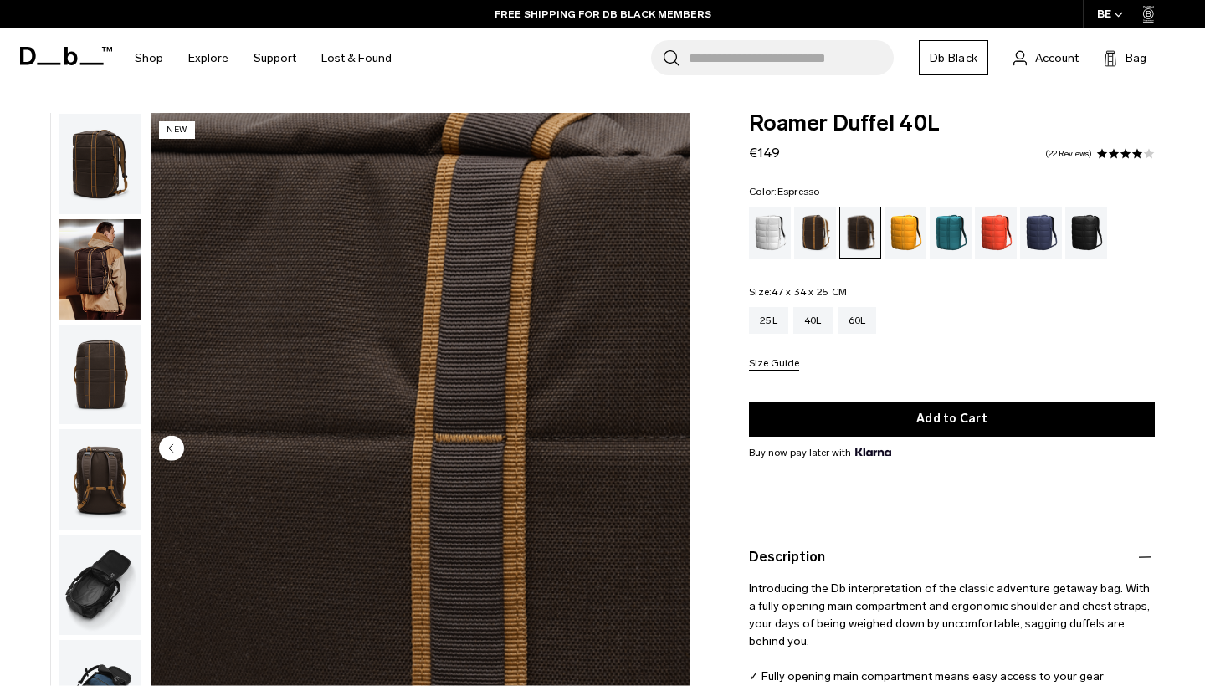
click at [95, 298] on img "button" at bounding box center [99, 269] width 81 height 100
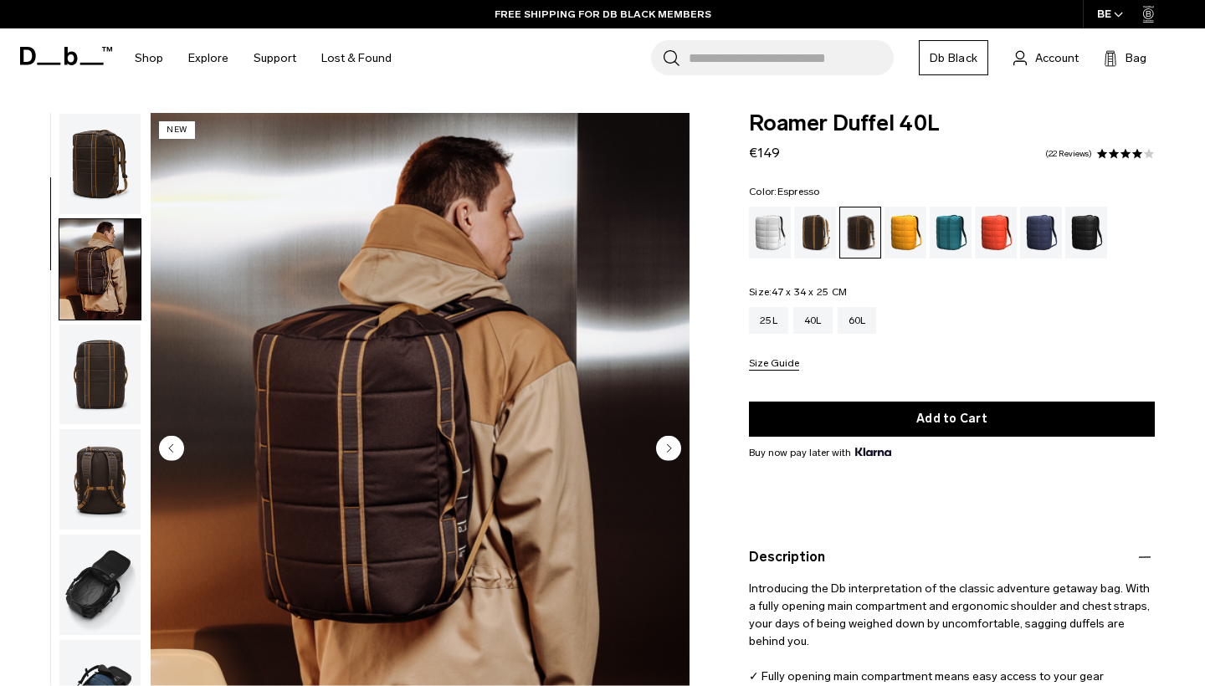
scroll to position [106, 0]
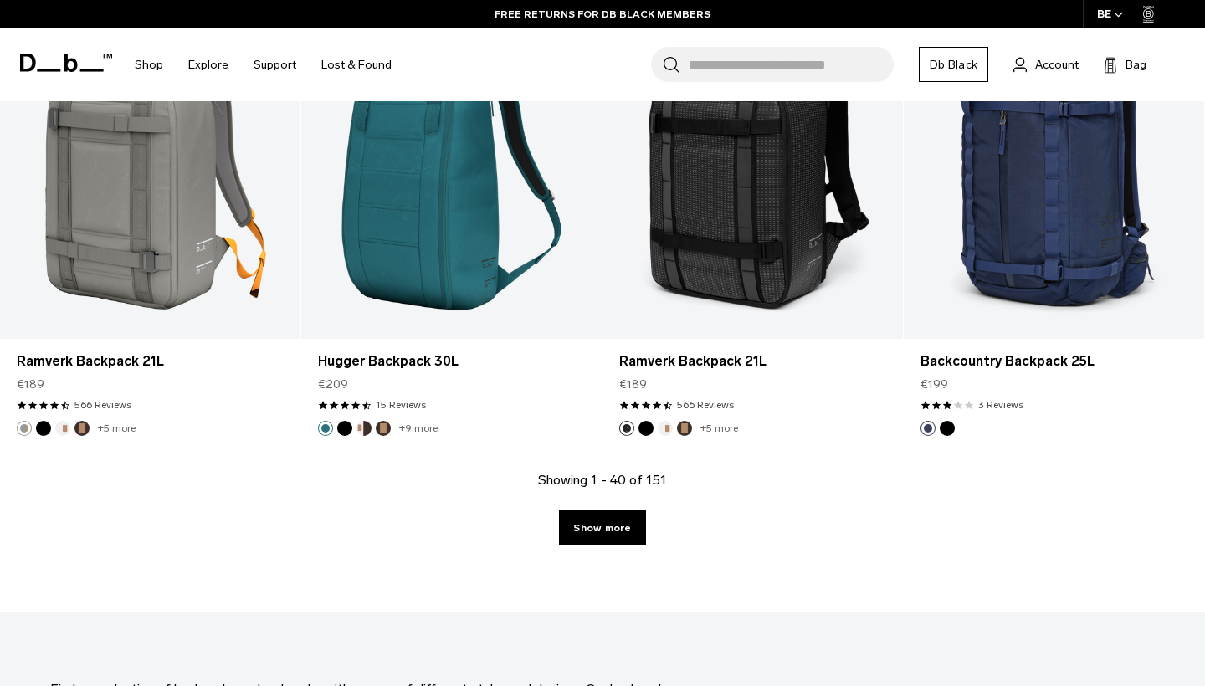
scroll to position [4725, 0]
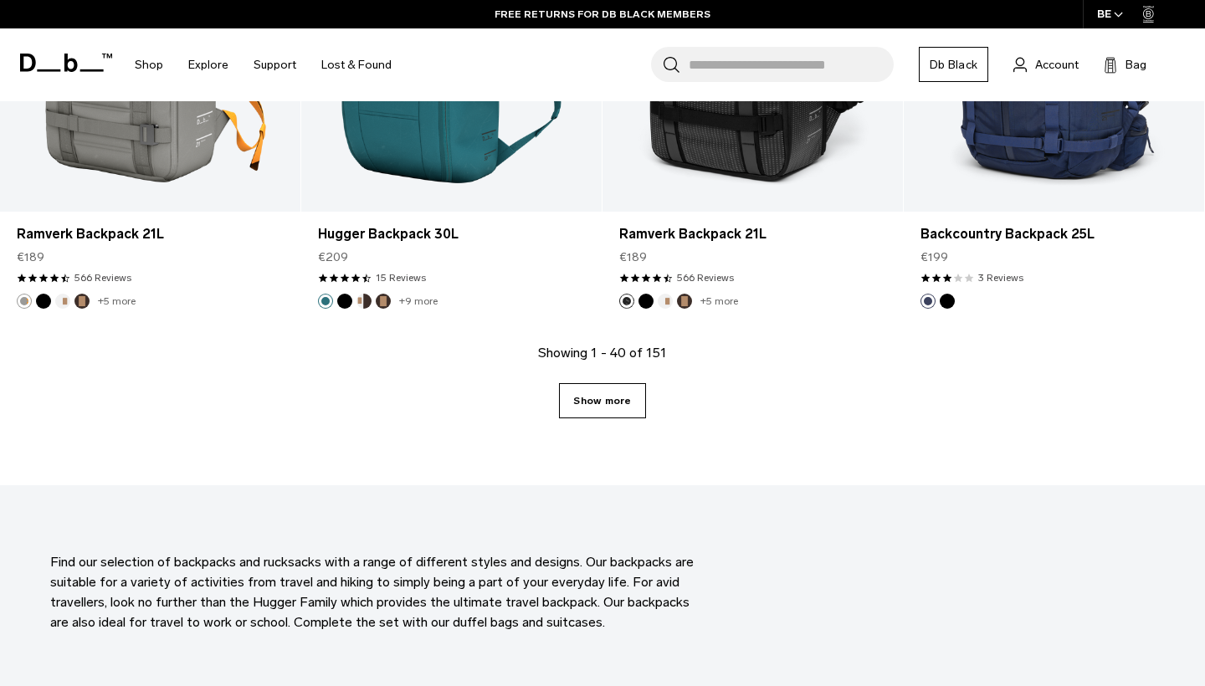
click at [594, 398] on link "Show more" at bounding box center [602, 400] width 86 height 35
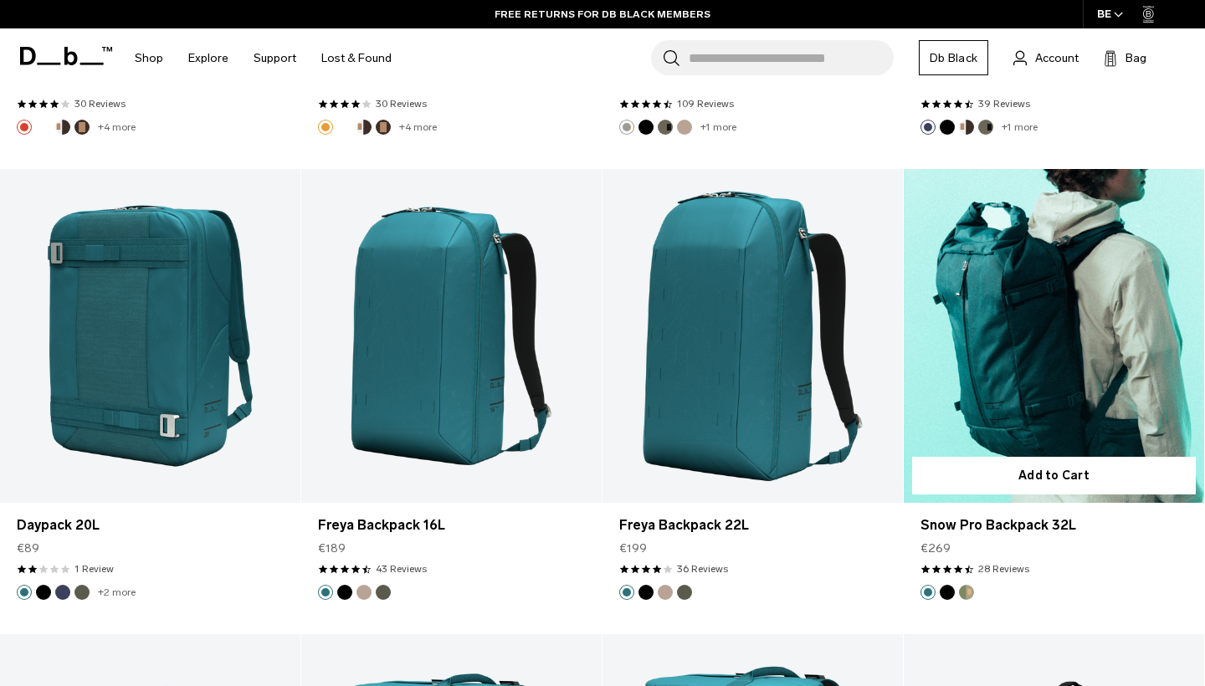
scroll to position [9221, 0]
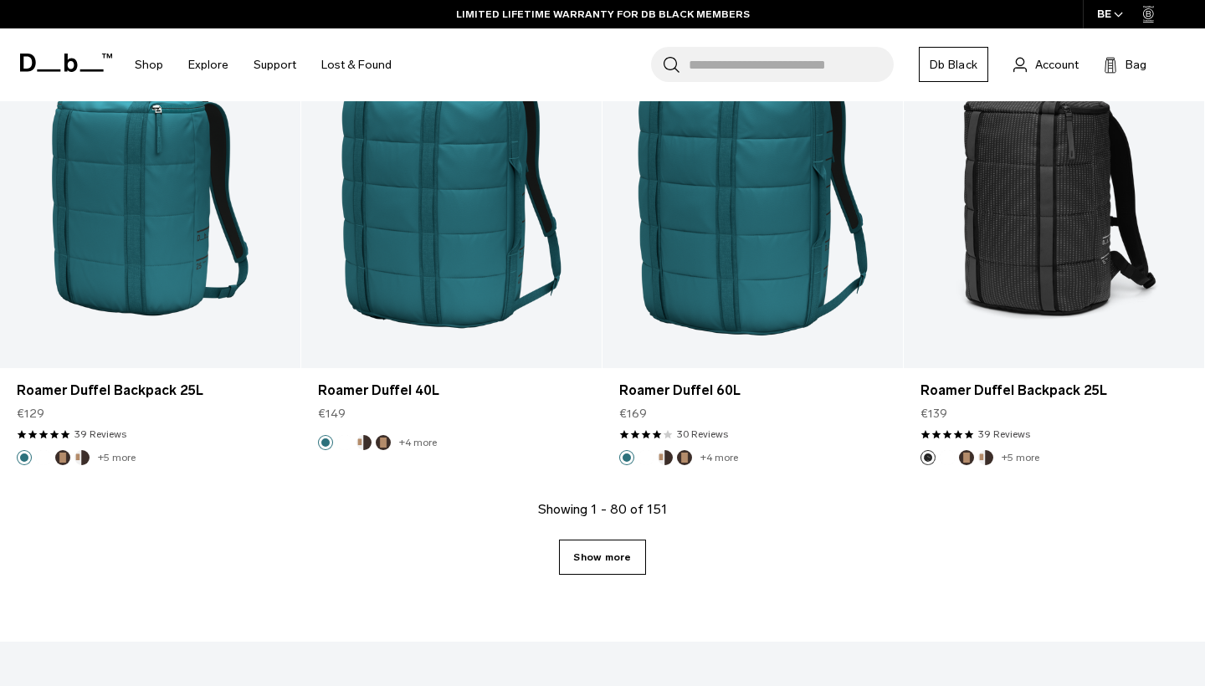
click at [621, 554] on link "Show more" at bounding box center [602, 557] width 86 height 35
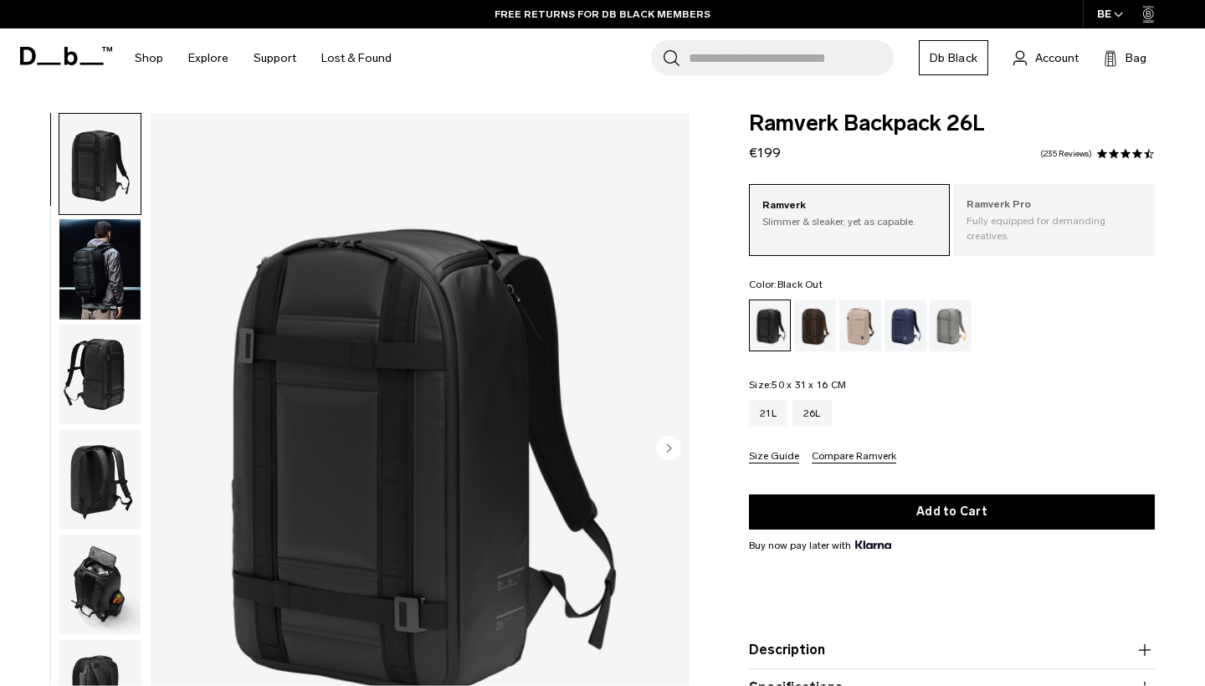
click at [1015, 220] on p "Fully equipped for demanding creatives." at bounding box center [1055, 228] width 176 height 30
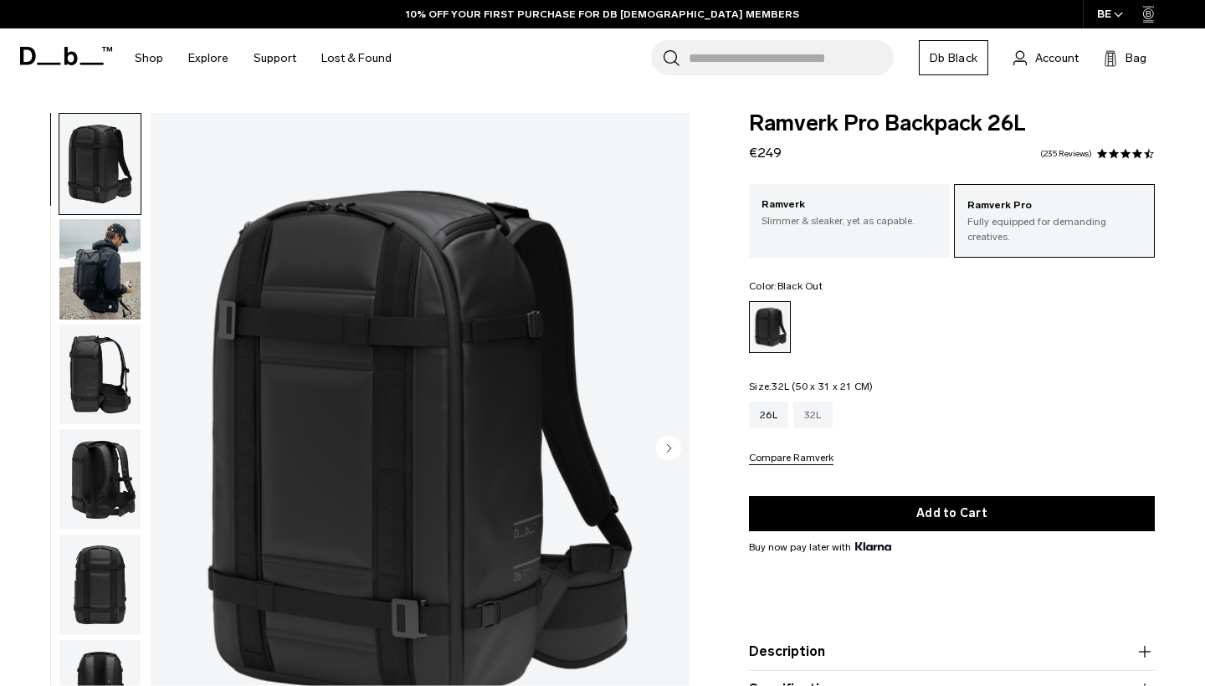
click at [816, 413] on div "32L" at bounding box center [812, 415] width 39 height 27
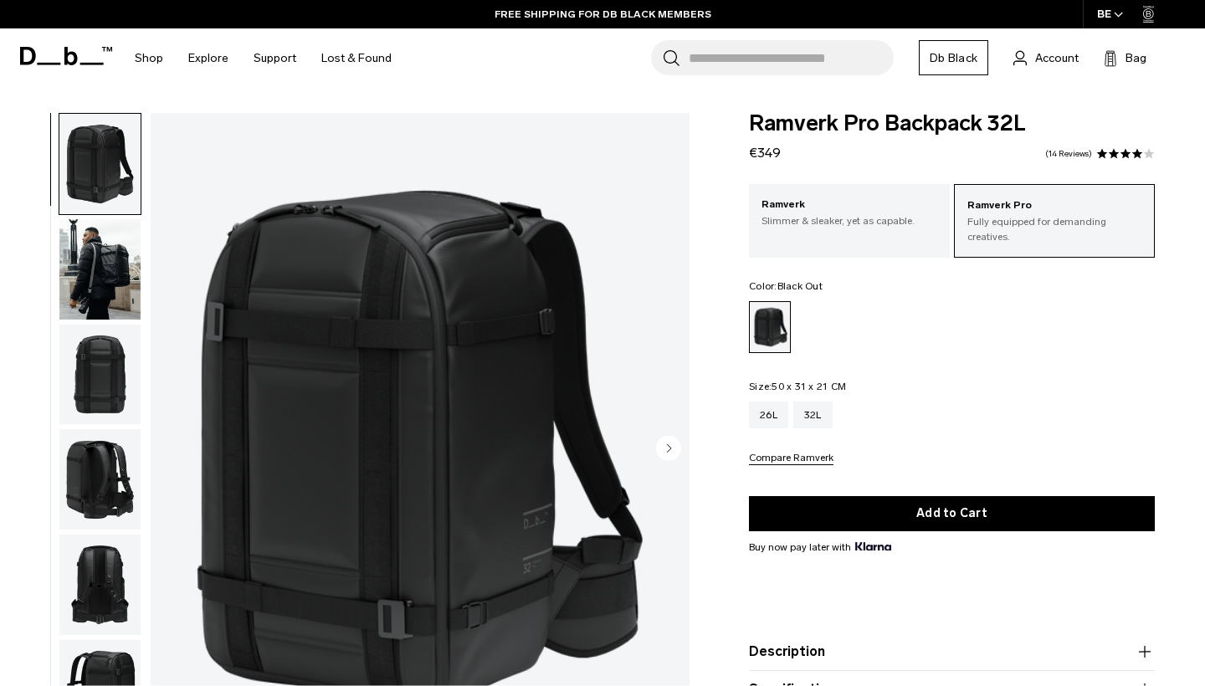
click at [71, 184] on img "button" at bounding box center [99, 164] width 81 height 100
click at [96, 361] on img "button" at bounding box center [99, 375] width 81 height 100
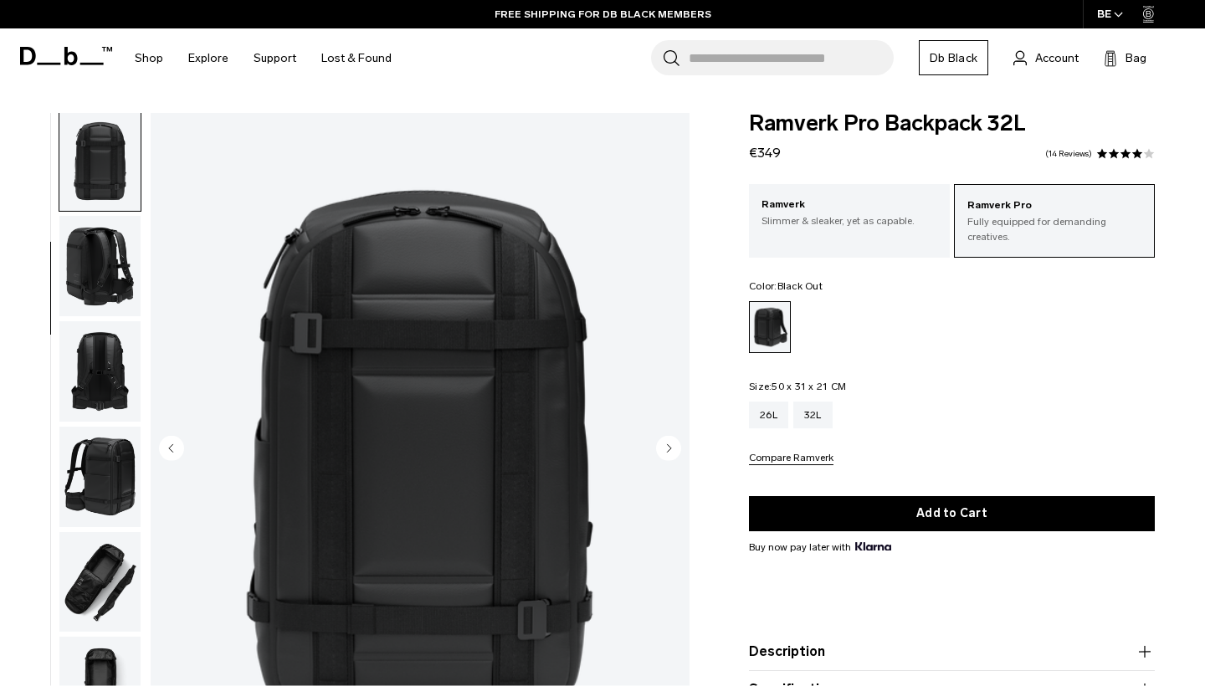
click at [108, 281] on img "button" at bounding box center [99, 266] width 81 height 100
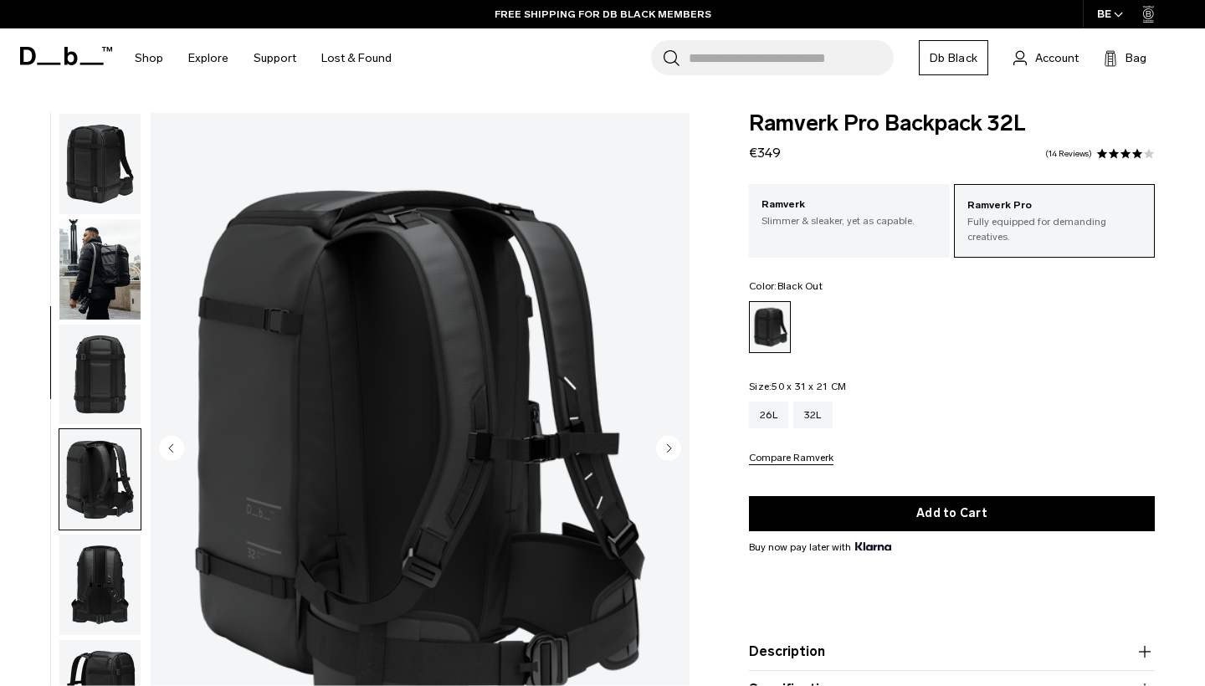
click at [96, 236] on img "button" at bounding box center [99, 269] width 81 height 100
